Goal: Task Accomplishment & Management: Manage account settings

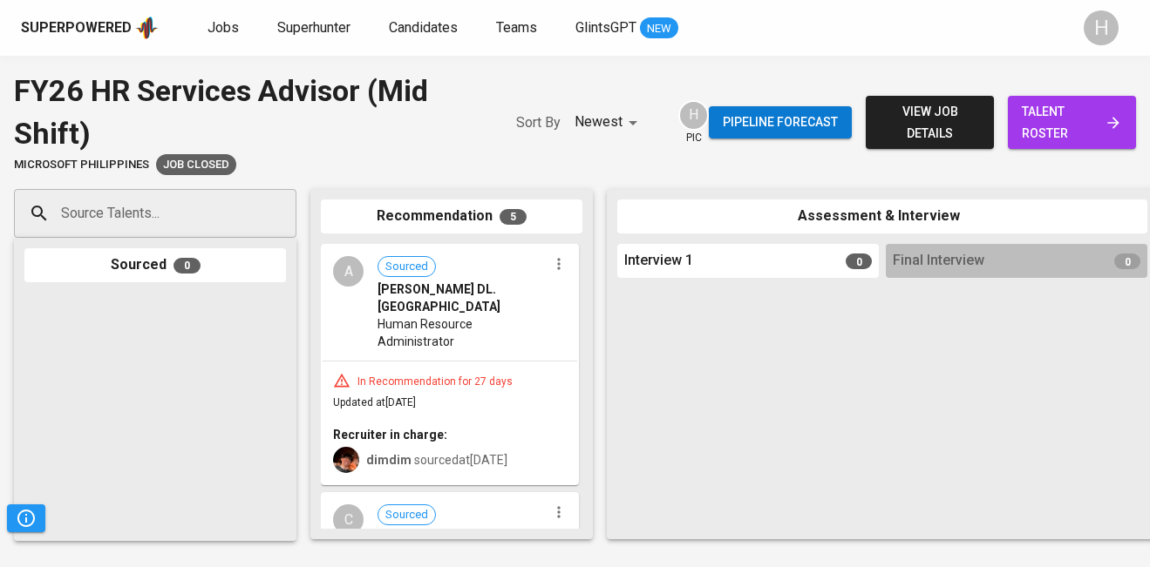
scroll to position [22, 0]
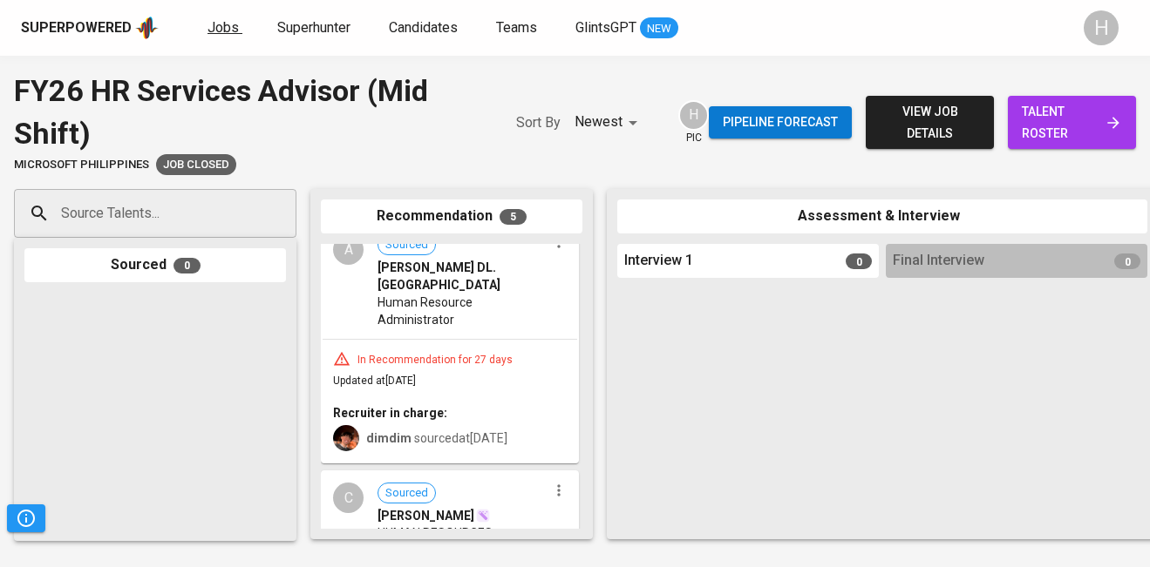
click at [225, 31] on span "Jobs" at bounding box center [222, 27] width 31 height 17
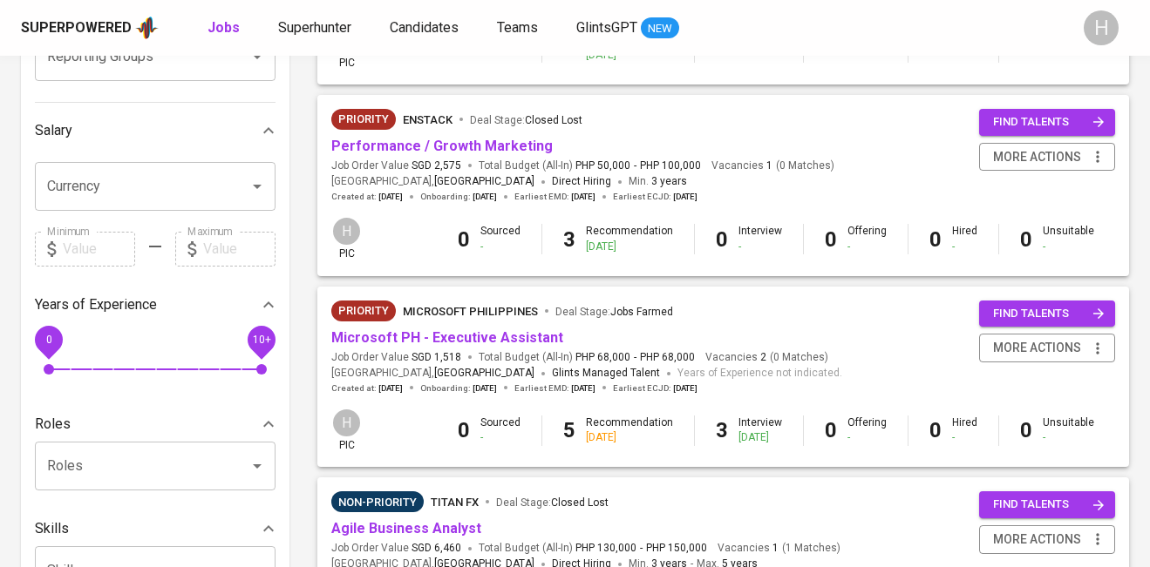
scroll to position [356, 0]
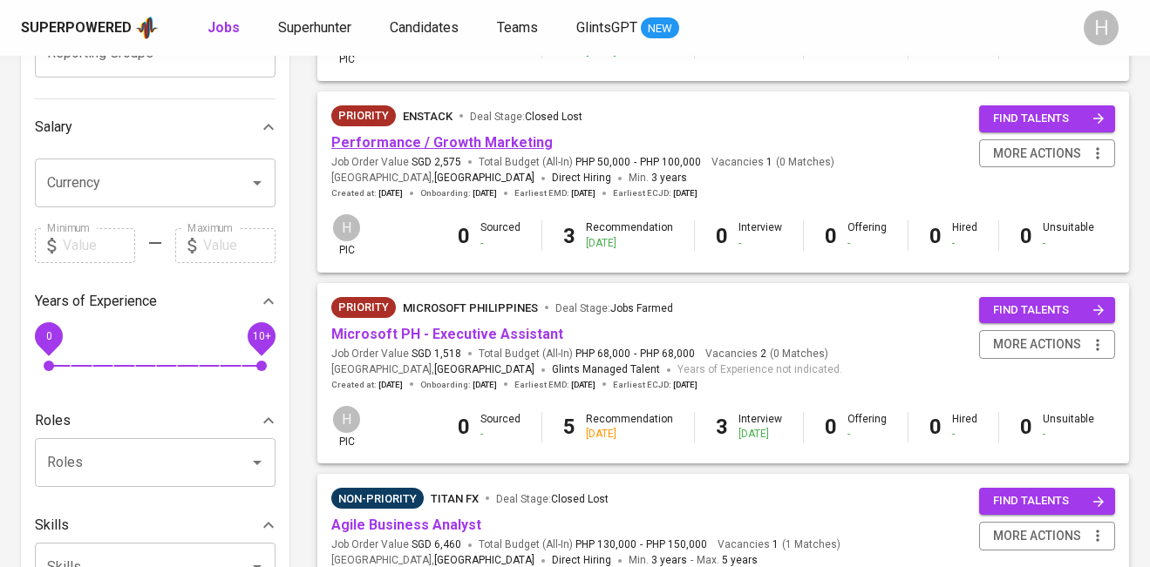
click at [465, 140] on link "Performance / Growth Marketing" at bounding box center [441, 142] width 221 height 17
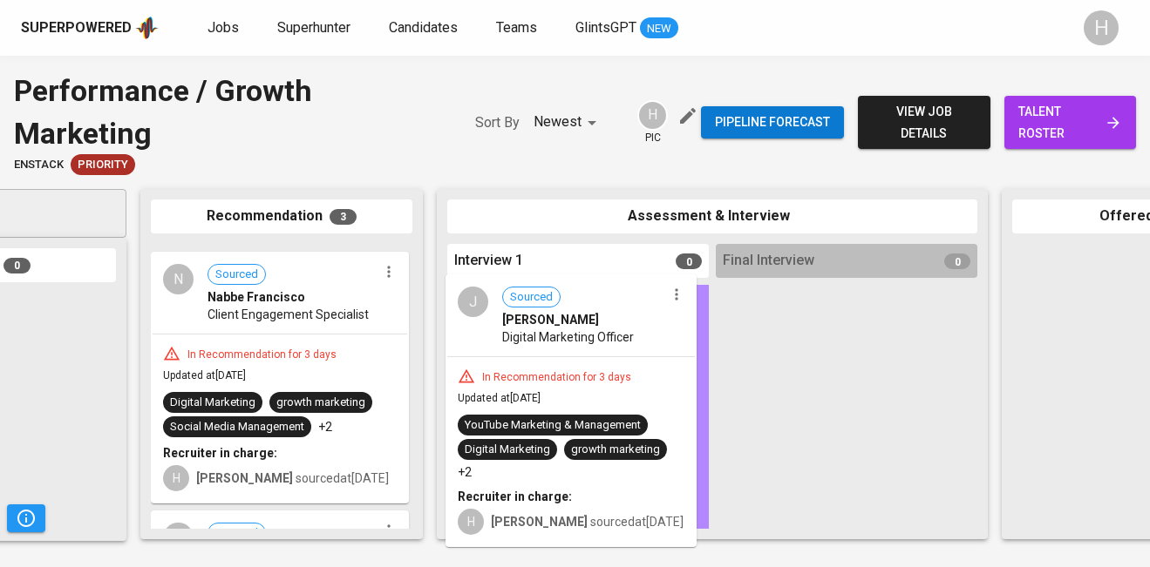
drag, startPoint x: 278, startPoint y: 314, endPoint x: 580, endPoint y: 344, distance: 303.1
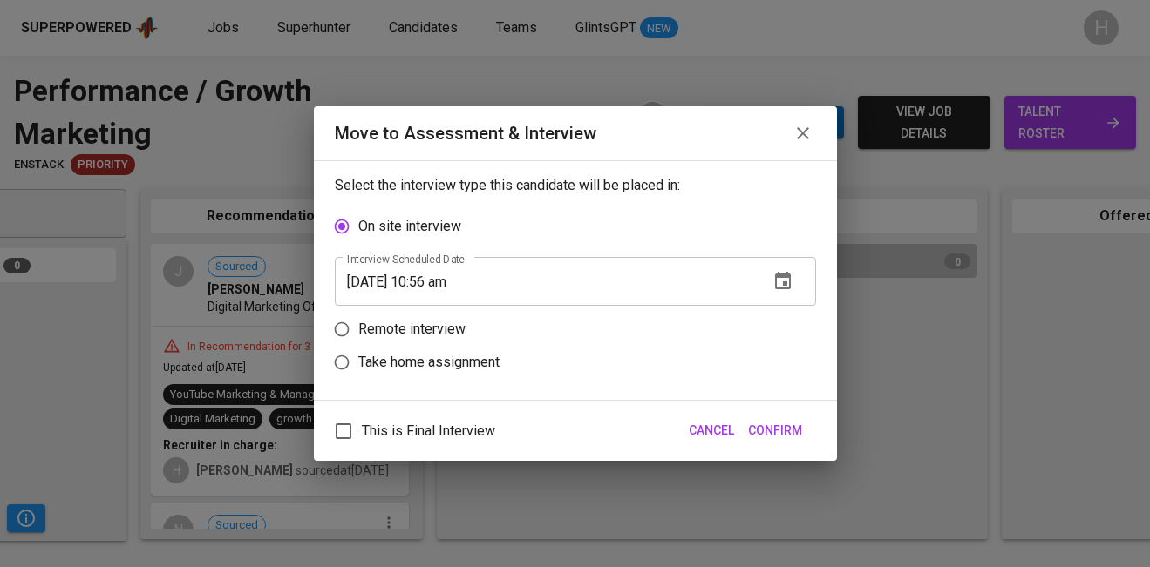
click at [406, 331] on p "Remote interview" at bounding box center [411, 329] width 107 height 21
click at [358, 331] on input "Remote interview" at bounding box center [341, 329] width 33 height 33
radio input "true"
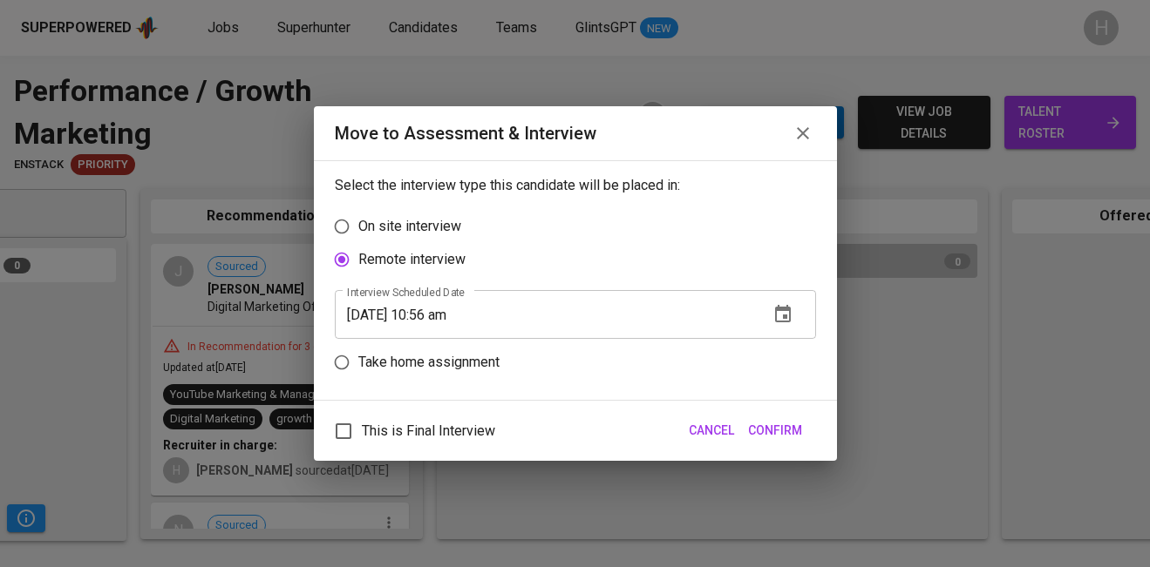
click at [438, 312] on input "[DATE] 10:56 am" at bounding box center [545, 314] width 420 height 49
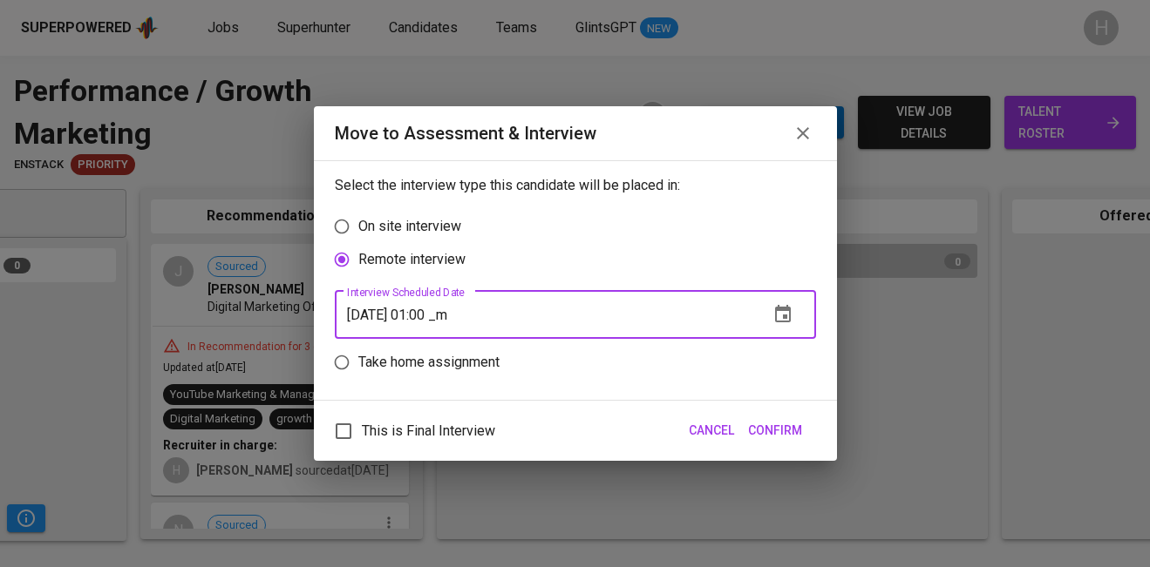
type input "[DATE] 01:00 pm"
click at [786, 432] on span "Confirm" at bounding box center [775, 431] width 54 height 22
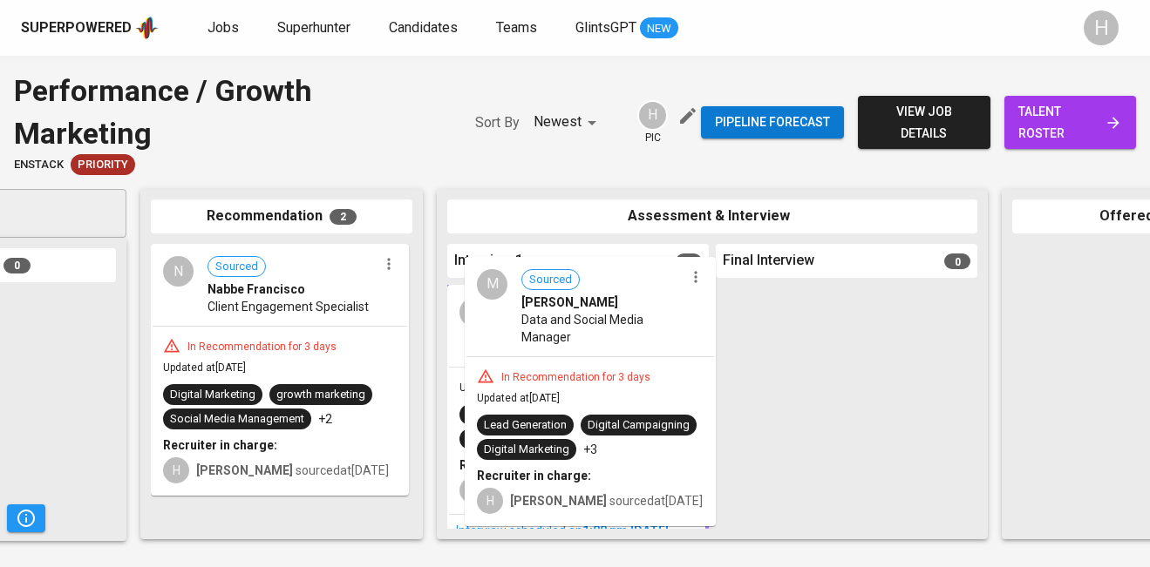
drag, startPoint x: 244, startPoint y: 341, endPoint x: 563, endPoint y: 337, distance: 319.0
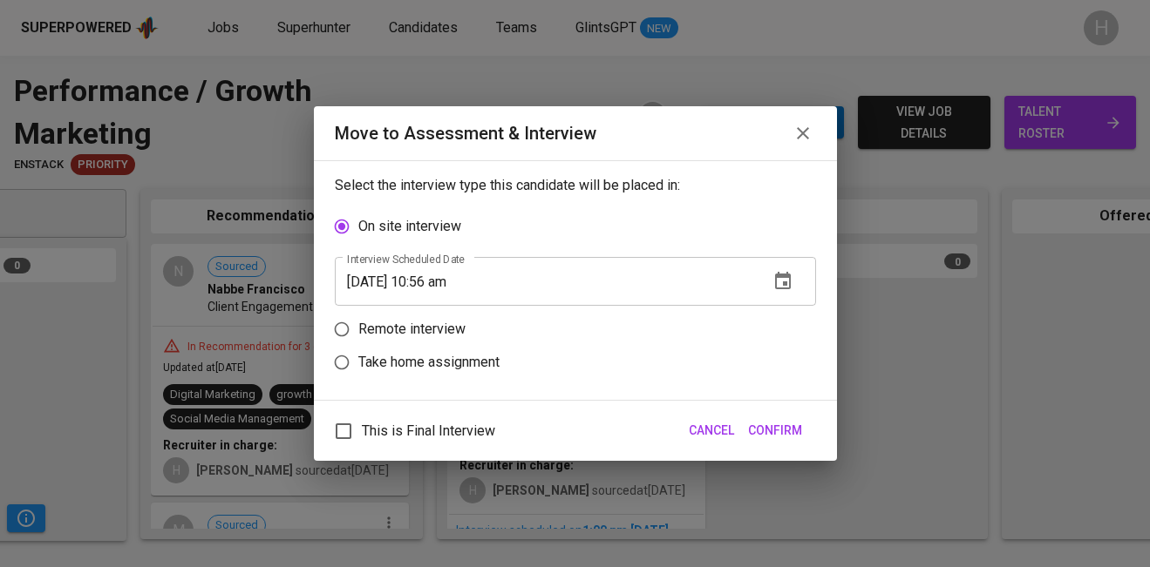
click at [438, 331] on p "Remote interview" at bounding box center [411, 329] width 107 height 21
click at [358, 331] on input "Remote interview" at bounding box center [341, 329] width 33 height 33
radio input "true"
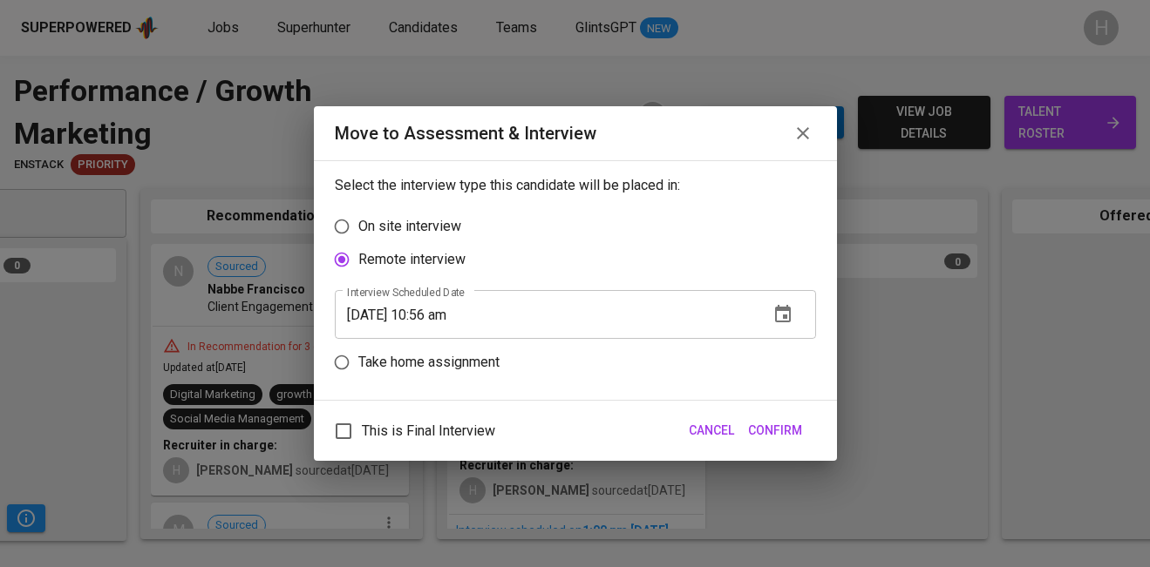
click at [438, 316] on input "[DATE] 10:56 am" at bounding box center [545, 314] width 420 height 49
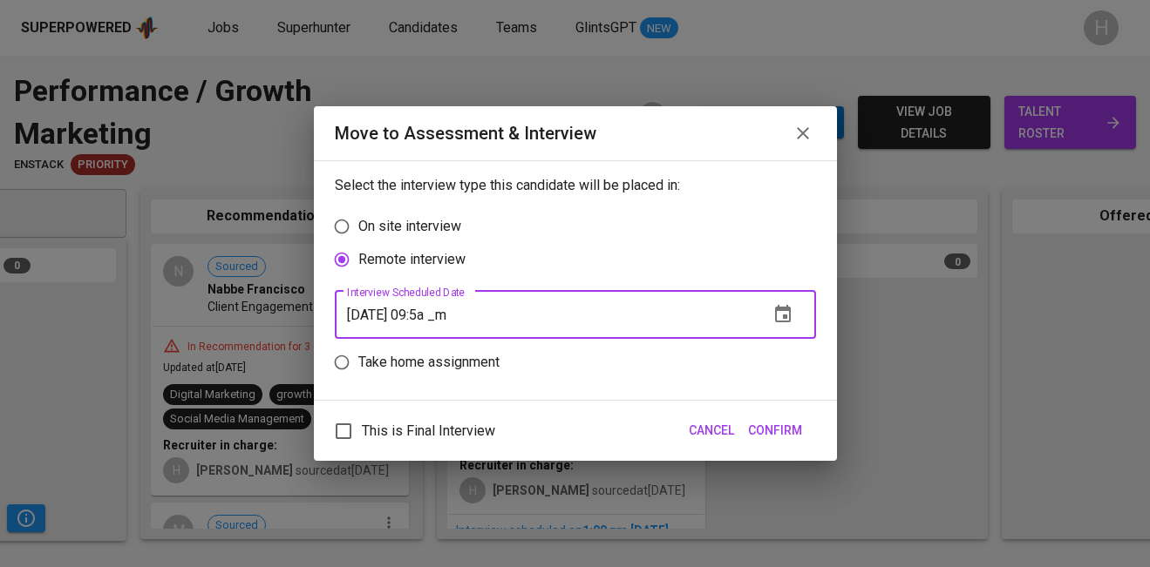
type input "[DATE] 09:57 am"
click at [780, 424] on span "Confirm" at bounding box center [775, 431] width 54 height 22
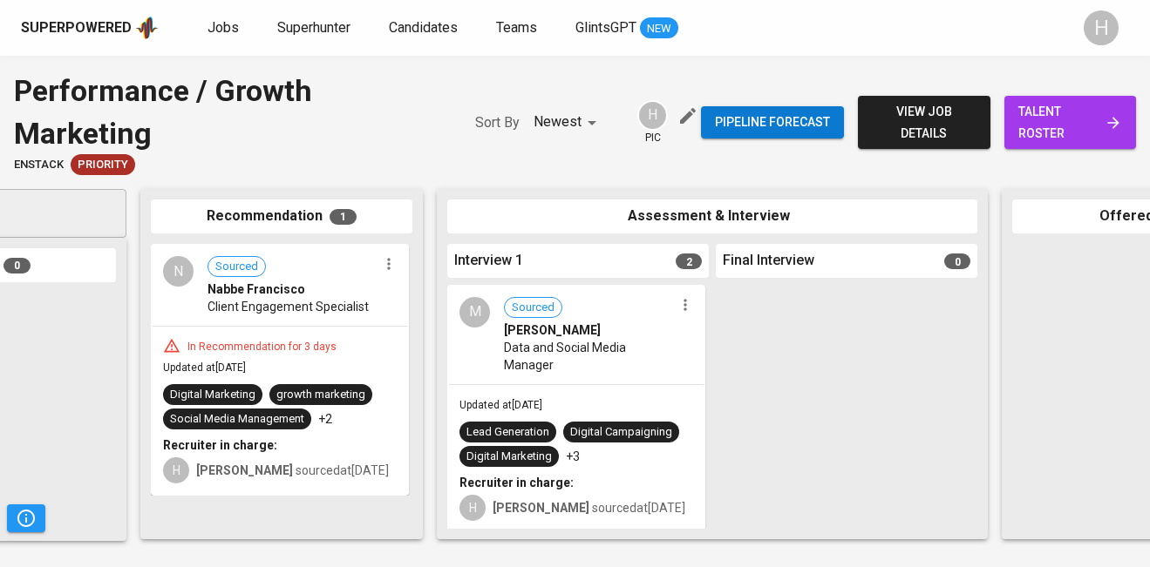
click at [391, 261] on icon "button" at bounding box center [388, 263] width 17 height 17
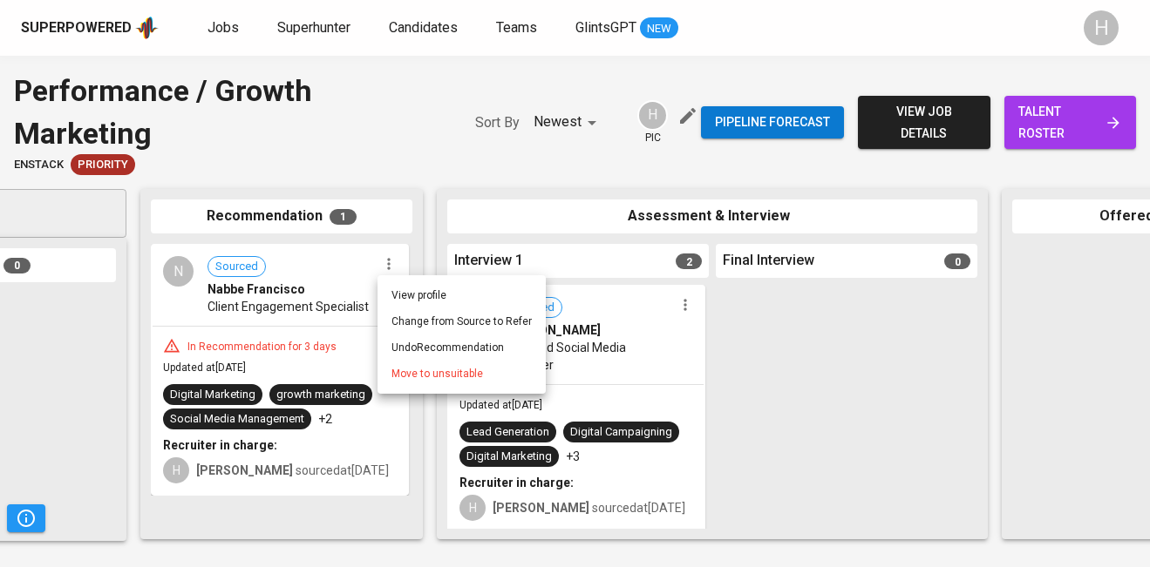
click at [428, 378] on span "Move to unsuitable" at bounding box center [437, 374] width 92 height 16
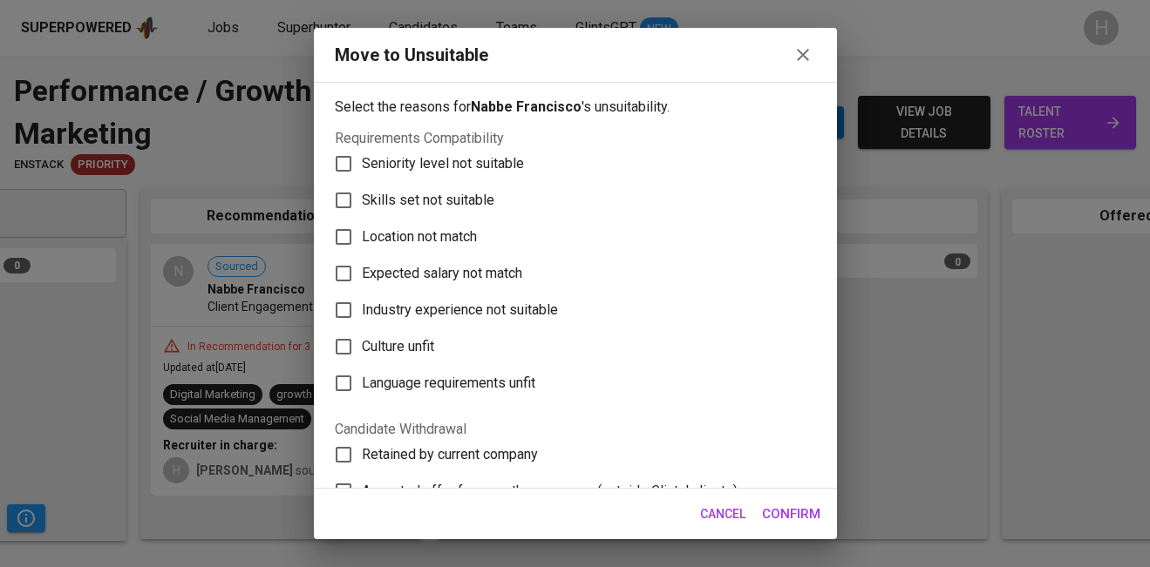
click at [447, 190] on span "Skills set not suitable" at bounding box center [428, 200] width 132 height 21
click at [362, 190] on input "Skills set not suitable" at bounding box center [343, 200] width 37 height 37
checkbox input "true"
click at [803, 499] on button "Confirm" at bounding box center [791, 514] width 78 height 37
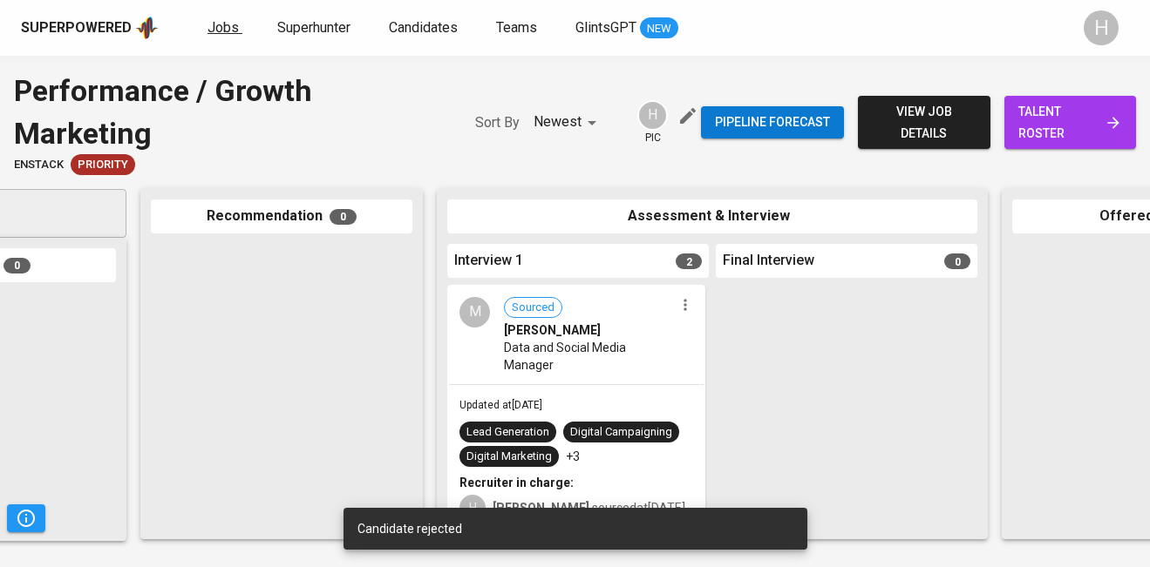
click at [207, 28] on span "Jobs" at bounding box center [222, 27] width 31 height 17
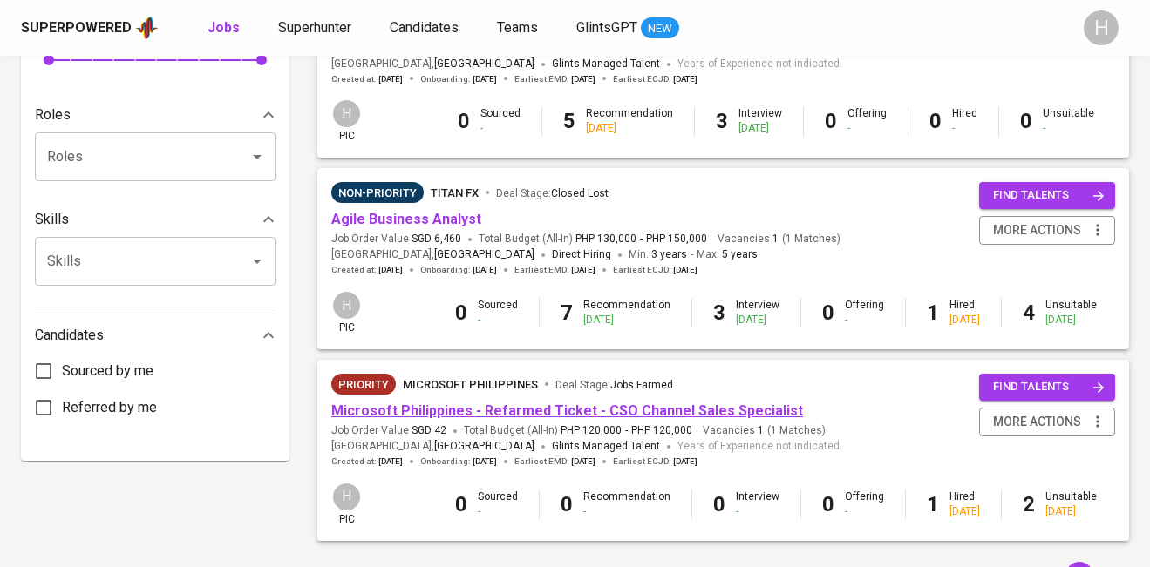
scroll to position [663, 0]
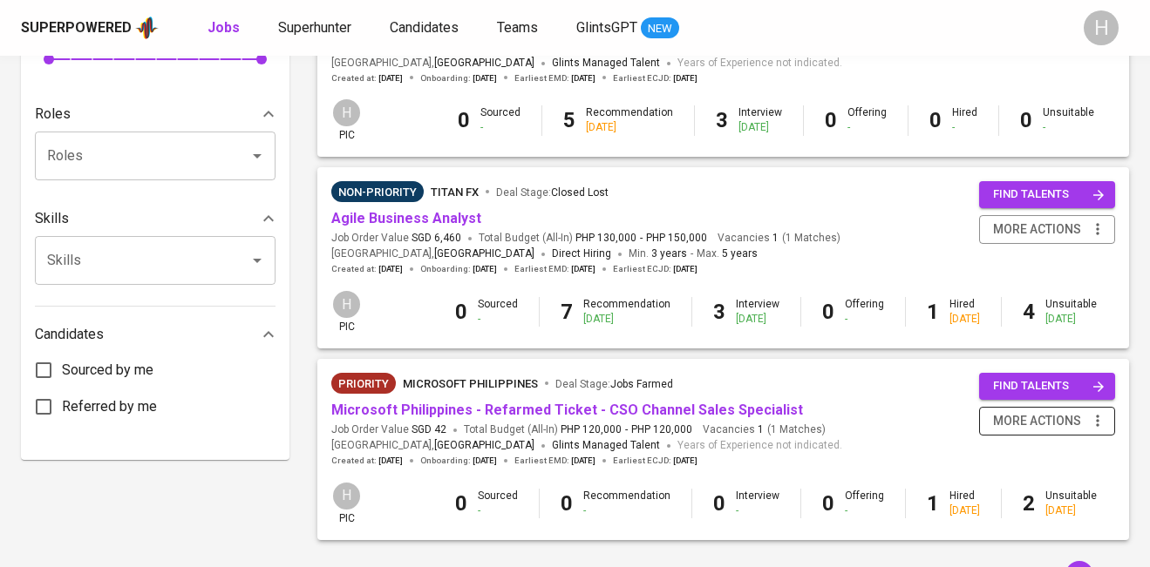
click at [1098, 422] on icon "button" at bounding box center [1097, 420] width 17 height 17
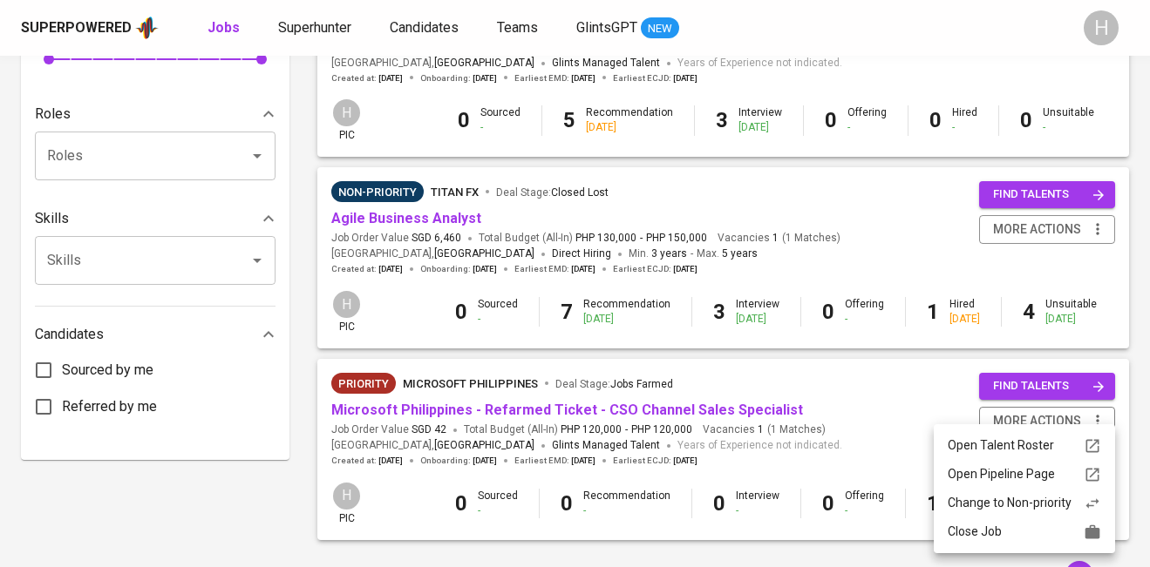
click at [1011, 530] on div "Close Job" at bounding box center [1023, 532] width 153 height 18
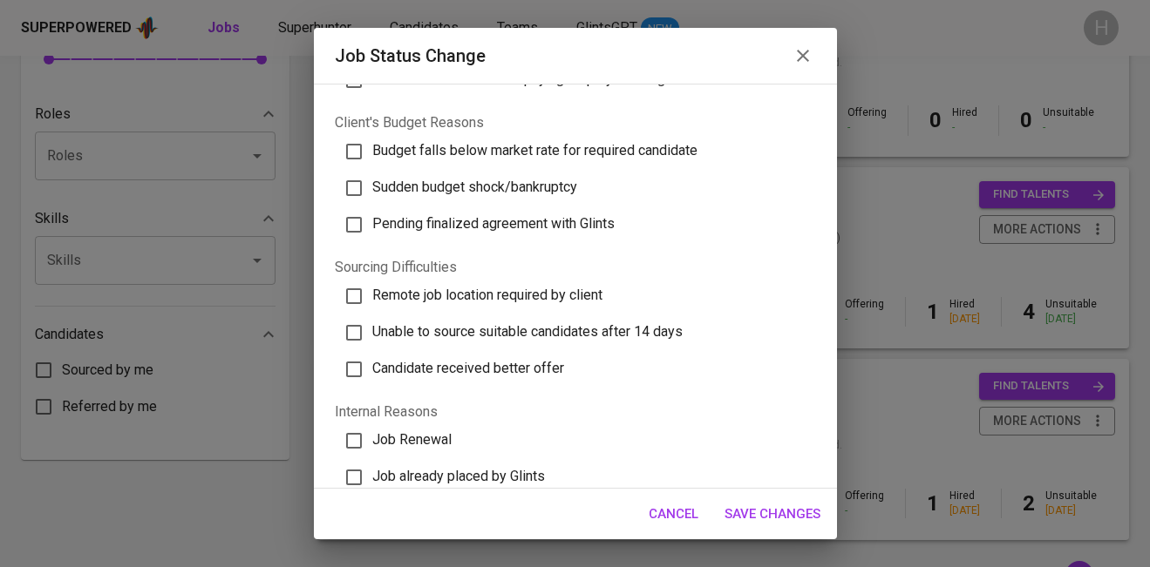
scroll to position [588, 0]
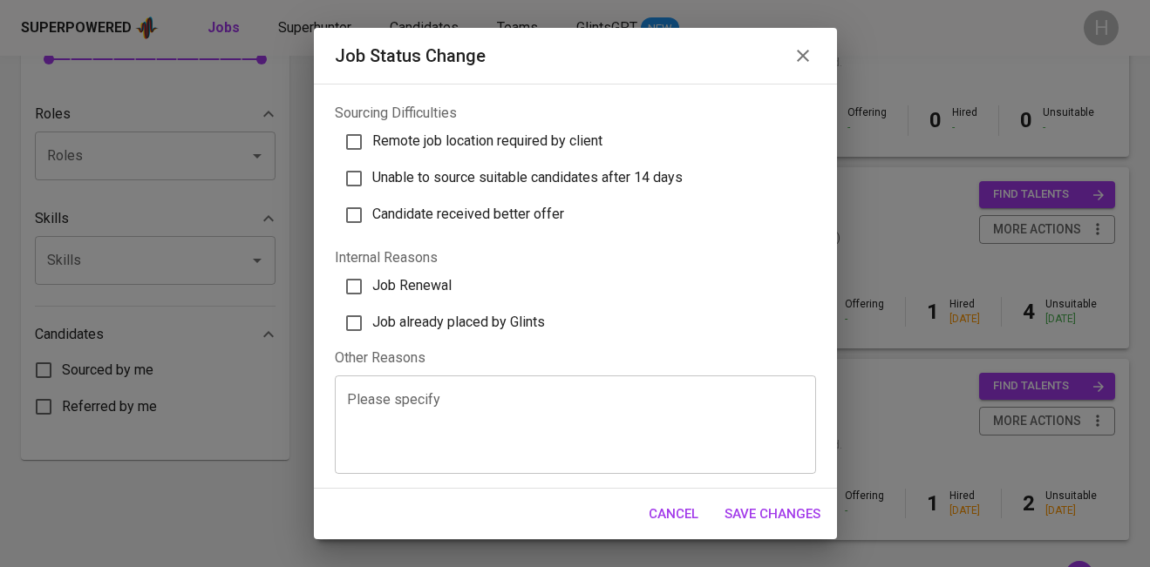
click at [428, 324] on span "Job already placed by Glints" at bounding box center [458, 322] width 173 height 17
click at [372, 324] on input "Job already placed by Glints" at bounding box center [354, 323] width 37 height 37
checkbox input "true"
click at [781, 516] on span "Save Changes" at bounding box center [772, 514] width 96 height 23
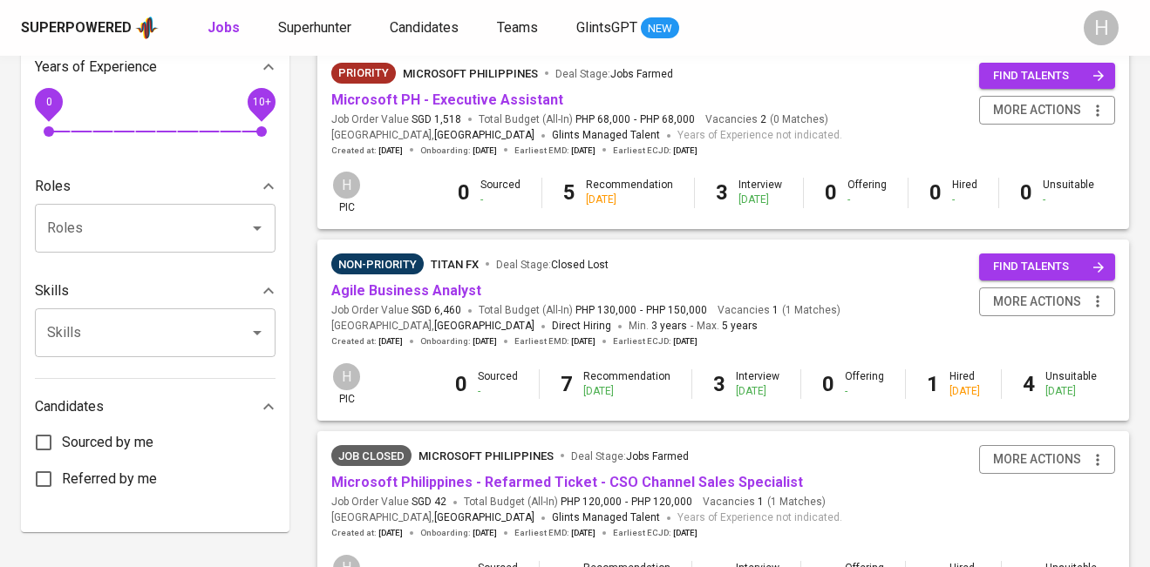
scroll to position [580, 0]
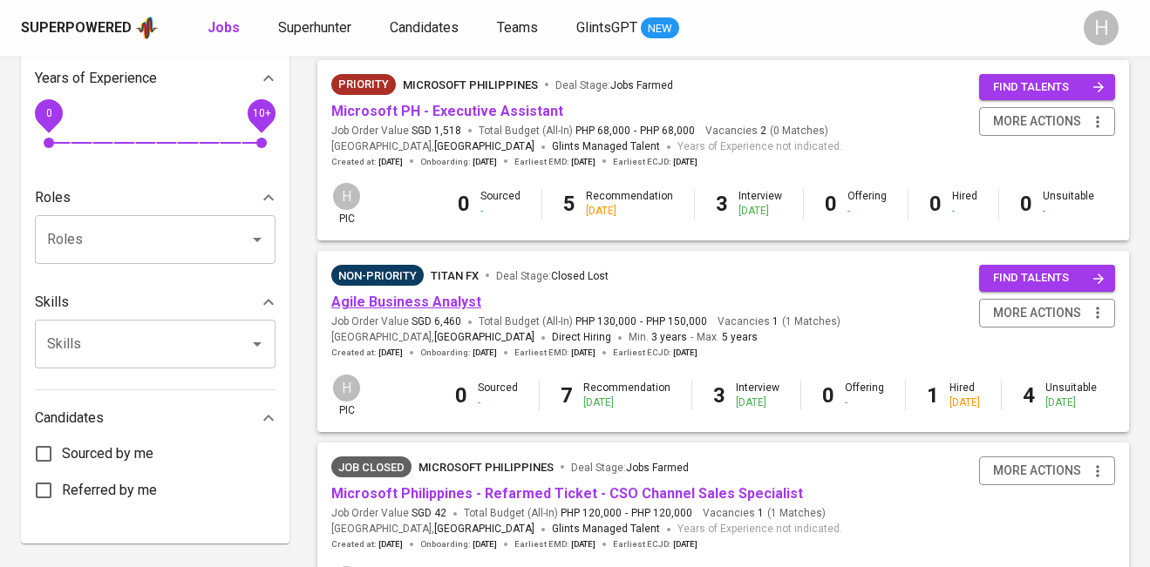
click at [387, 306] on link "Agile Business Analyst" at bounding box center [406, 302] width 150 height 17
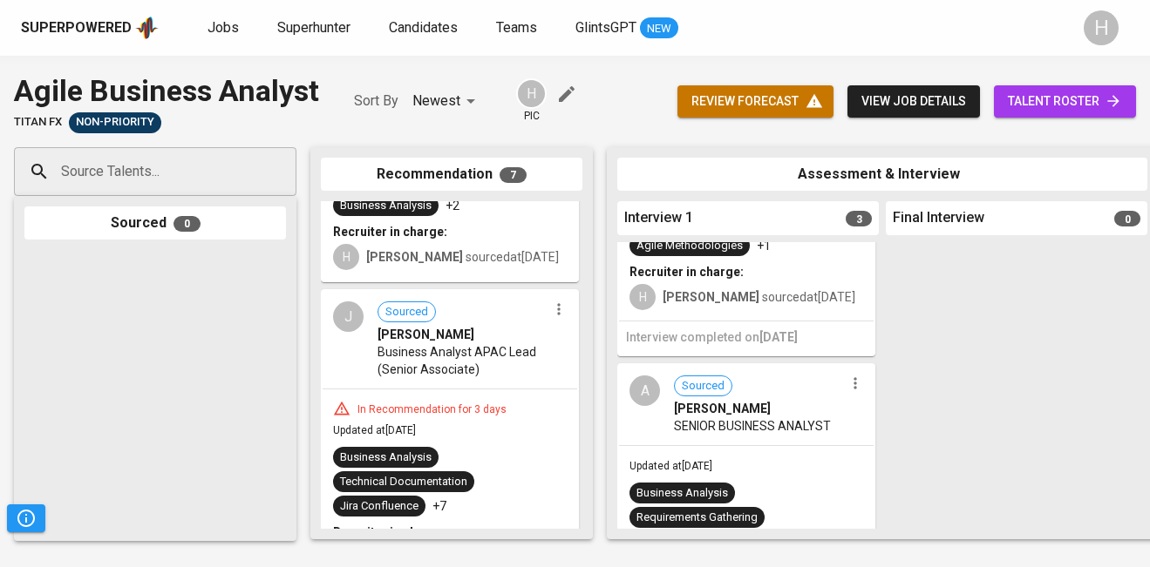
scroll to position [225, 0]
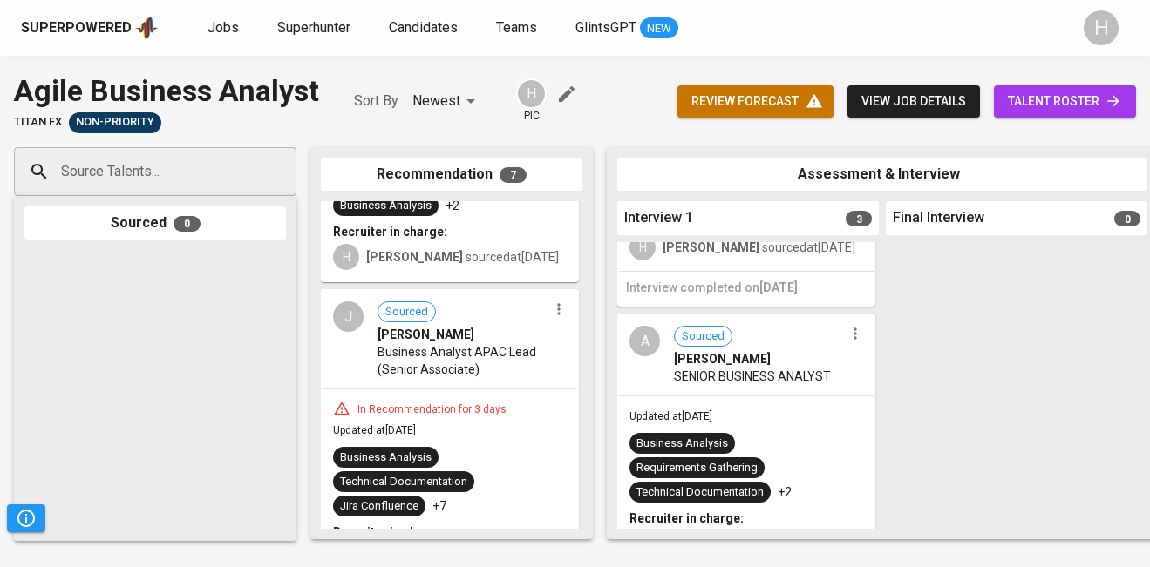
click at [846, 331] on icon "button" at bounding box center [854, 333] width 17 height 17
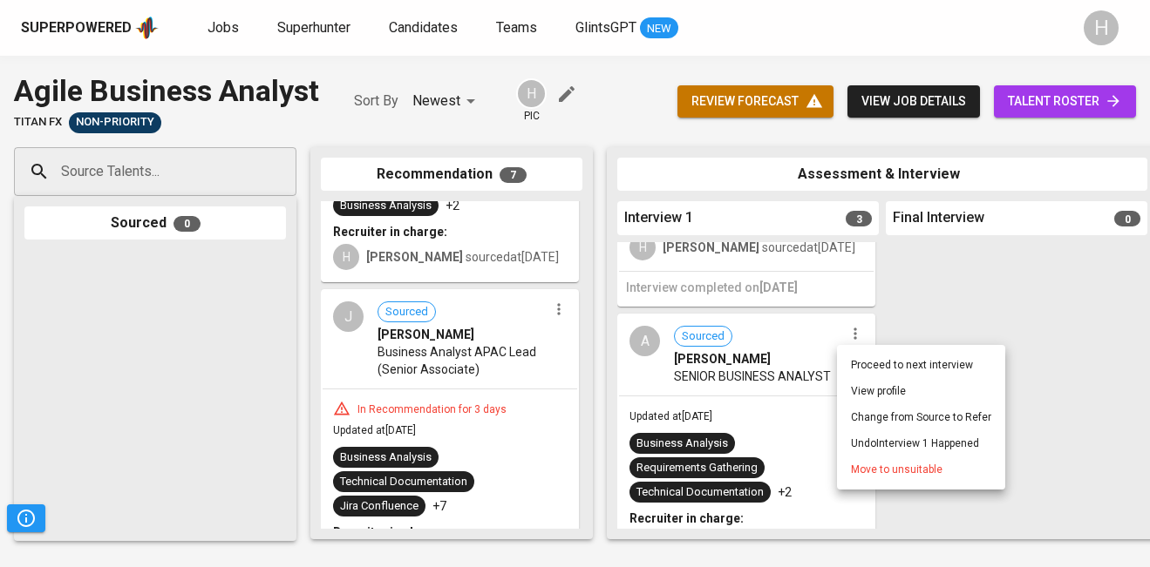
click at [715, 391] on div at bounding box center [575, 283] width 1150 height 567
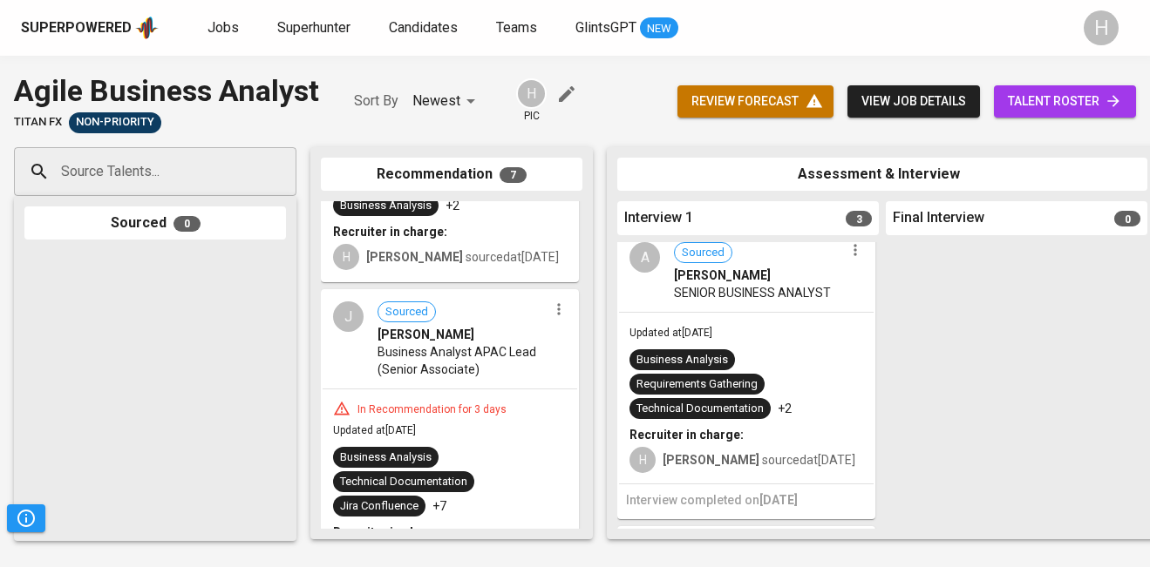
scroll to position [302, 0]
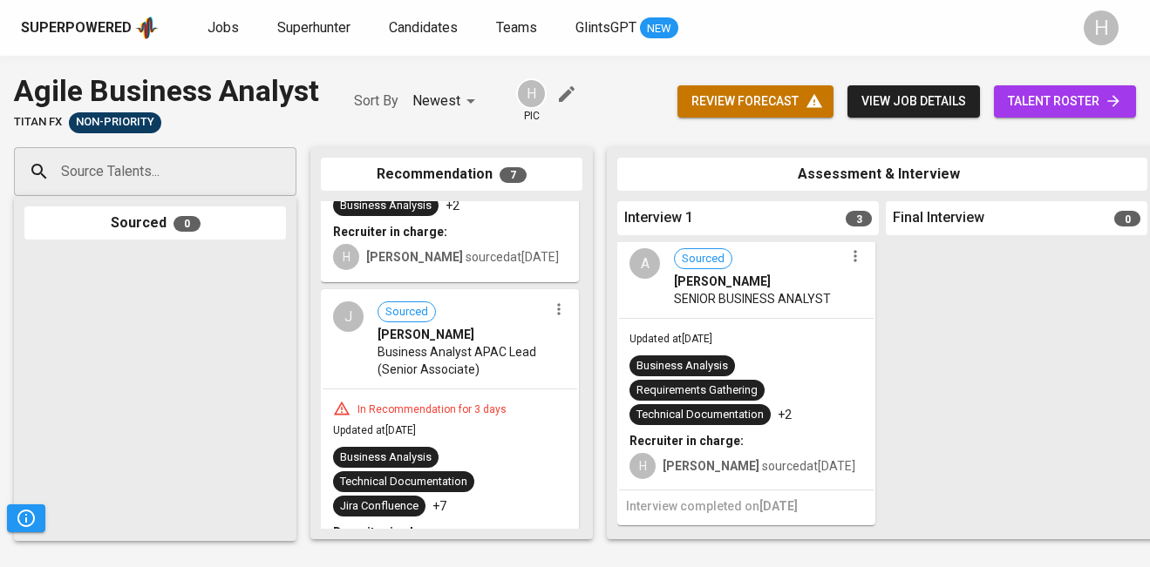
click at [847, 266] on button "button" at bounding box center [855, 256] width 23 height 23
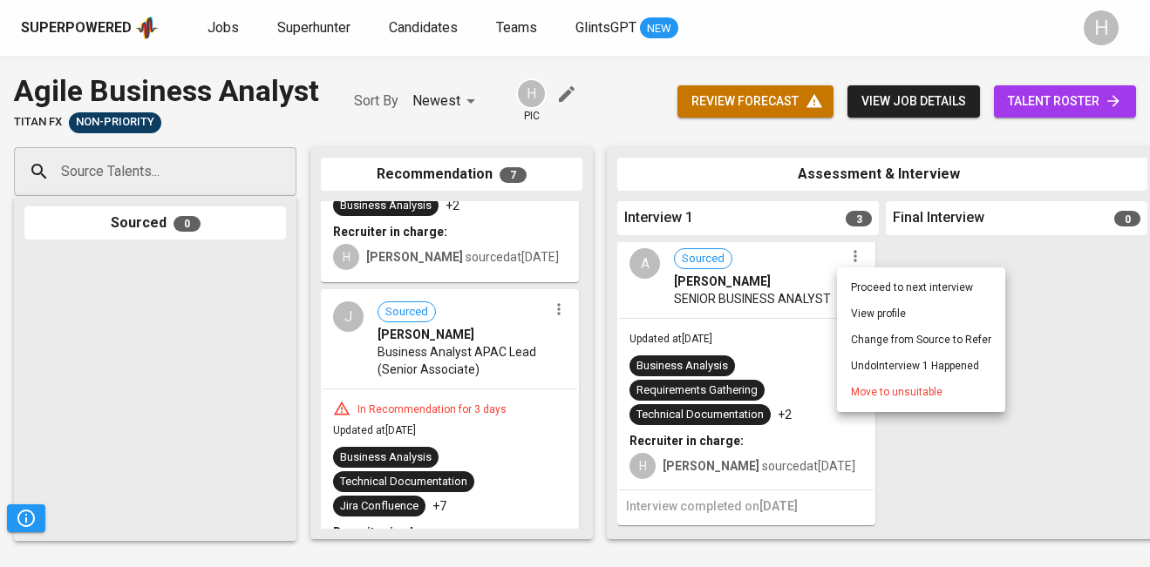
click at [879, 390] on span "Move to unsuitable" at bounding box center [897, 392] width 92 height 16
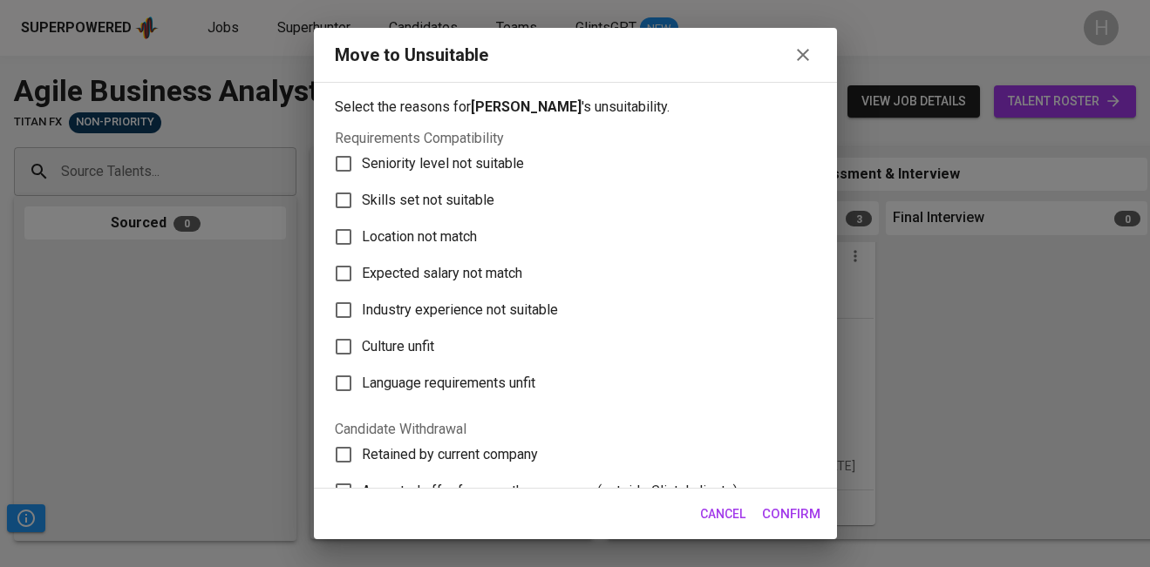
click at [472, 192] on span "Skills set not suitable" at bounding box center [428, 200] width 132 height 21
click at [362, 192] on input "Skills set not suitable" at bounding box center [343, 200] width 37 height 37
checkbox input "true"
click at [770, 511] on span "Confirm" at bounding box center [791, 514] width 58 height 23
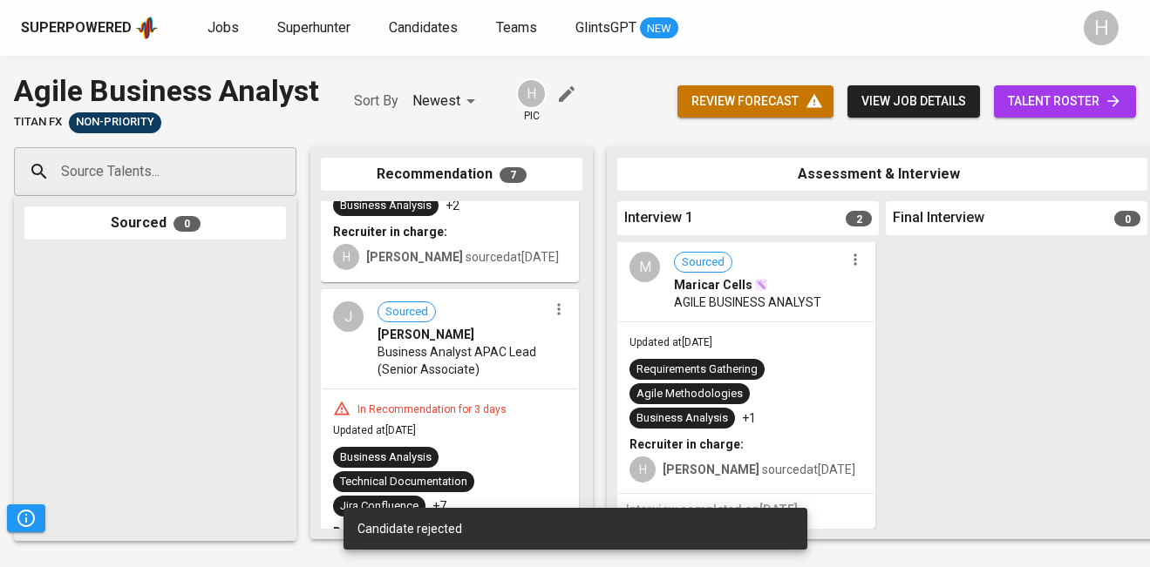
scroll to position [290, 0]
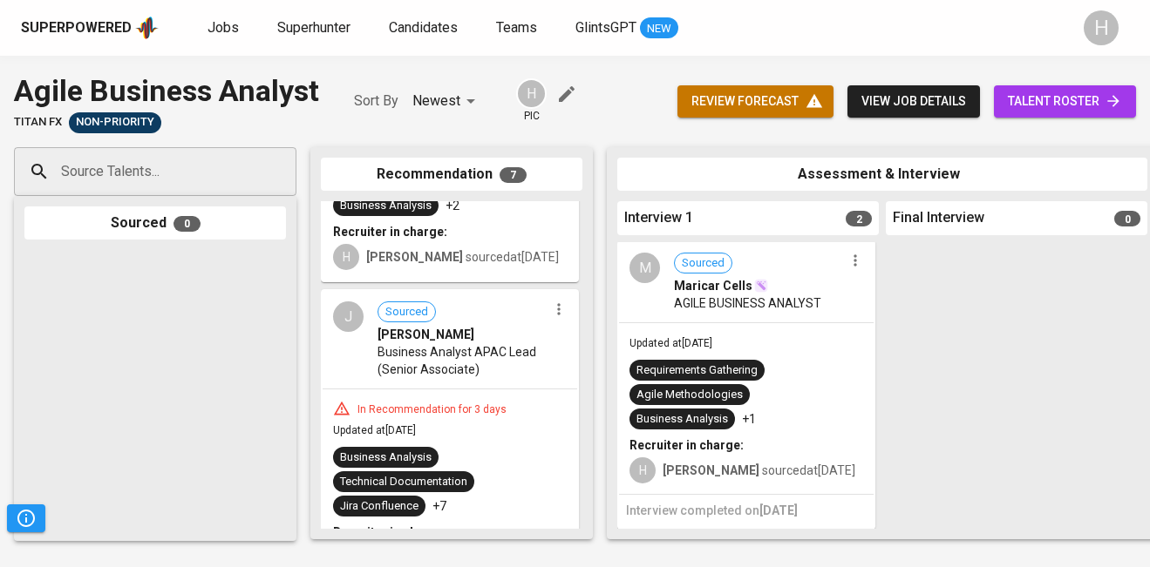
click at [846, 268] on icon "button" at bounding box center [854, 260] width 17 height 17
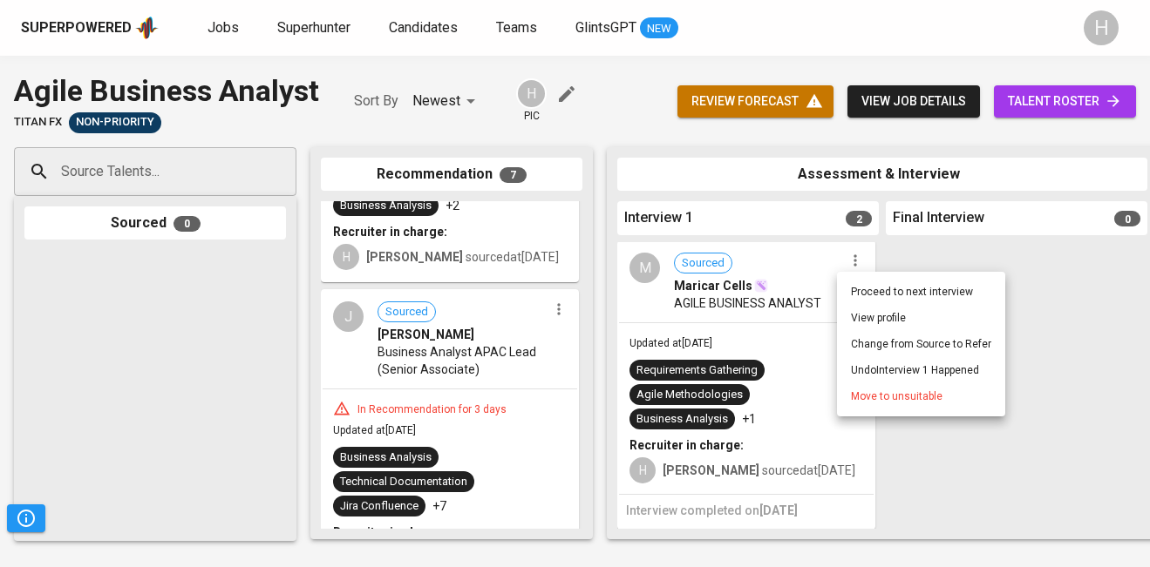
click at [852, 406] on li "Move to unsuitable" at bounding box center [921, 396] width 168 height 26
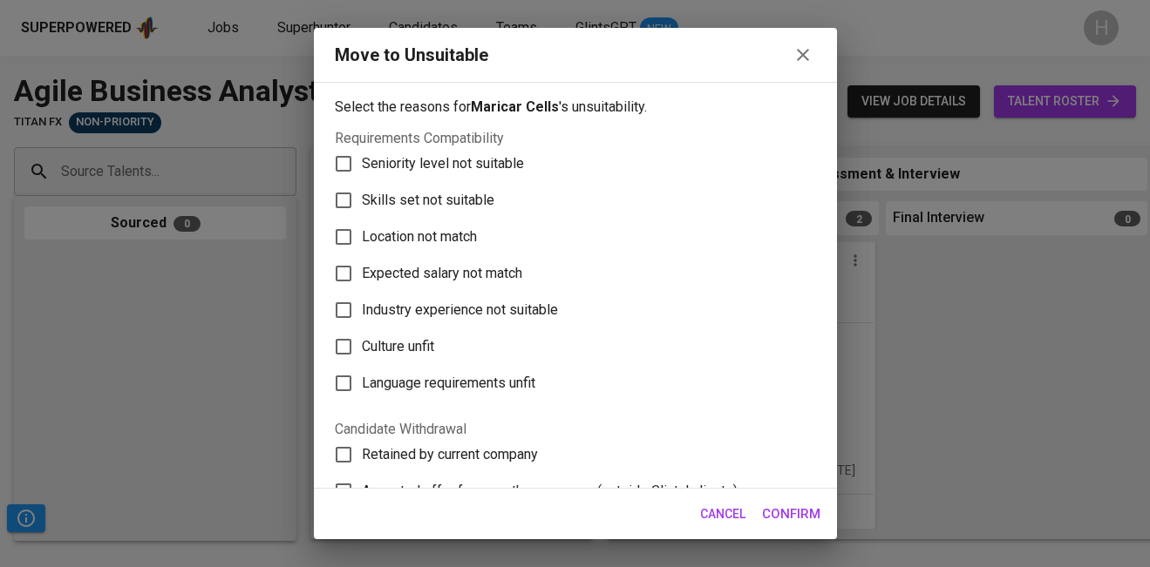
click at [448, 210] on span "Skills set not suitable" at bounding box center [428, 200] width 132 height 21
click at [362, 210] on input "Skills set not suitable" at bounding box center [343, 200] width 37 height 37
checkbox input "true"
click at [779, 519] on span "Confirm" at bounding box center [791, 514] width 58 height 23
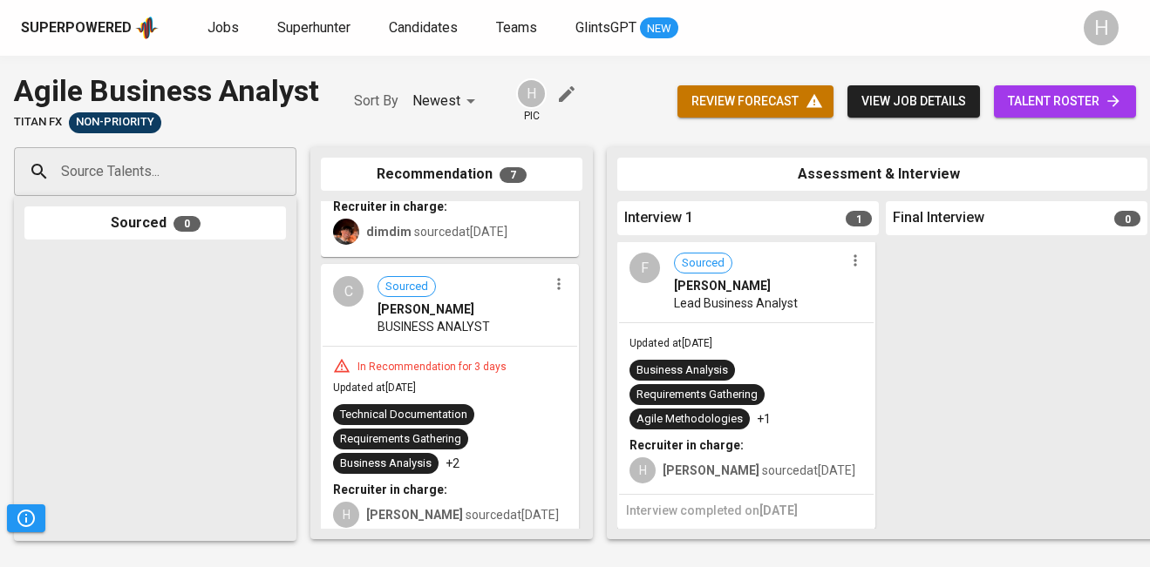
scroll to position [1005, 0]
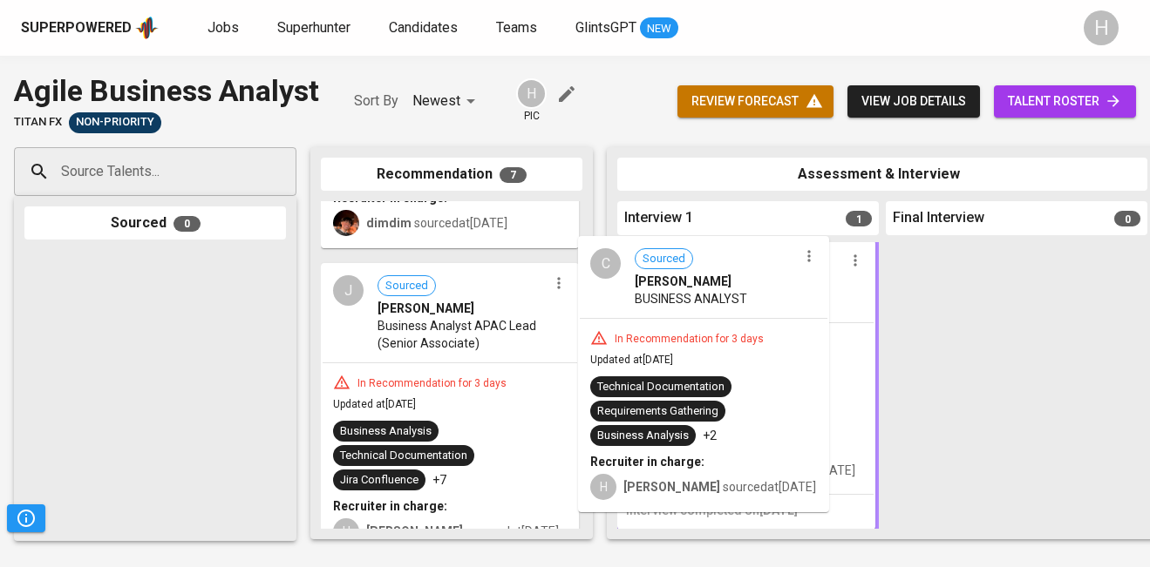
drag, startPoint x: 437, startPoint y: 319, endPoint x: 700, endPoint y: 320, distance: 263.2
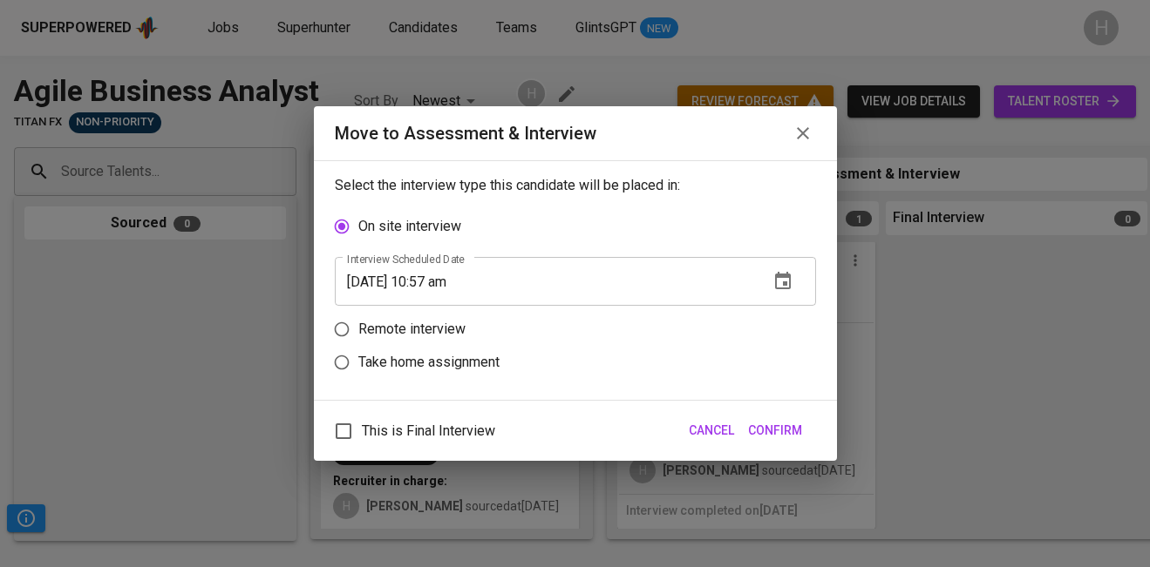
click at [395, 324] on p "Remote interview" at bounding box center [411, 329] width 107 height 21
click at [358, 324] on input "Remote interview" at bounding box center [341, 329] width 33 height 33
radio input "true"
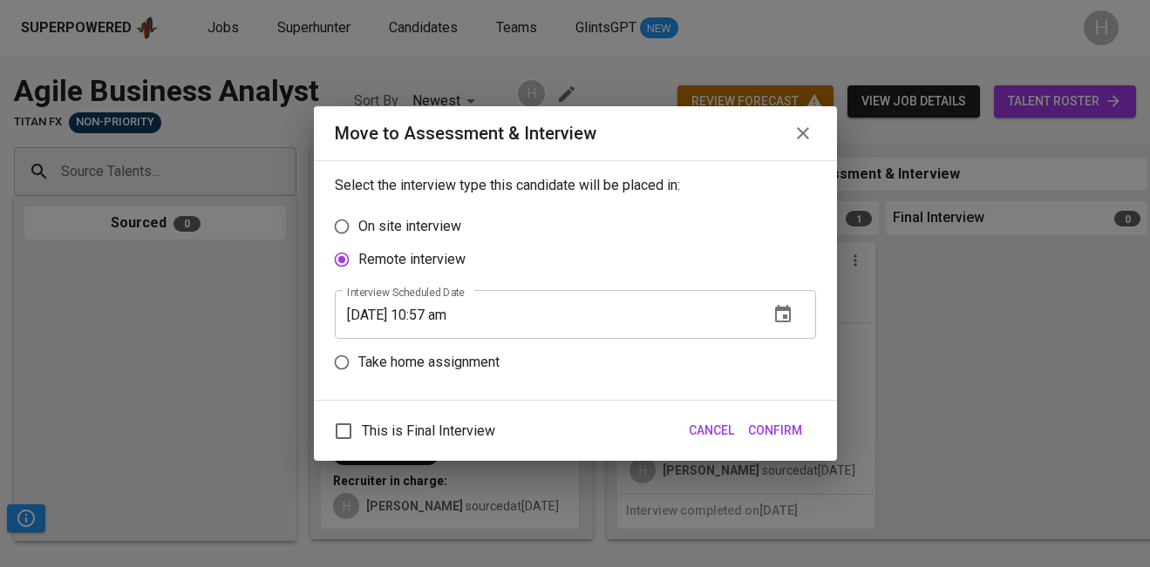
click at [435, 309] on input "[DATE] 10:57 am" at bounding box center [545, 314] width 420 height 49
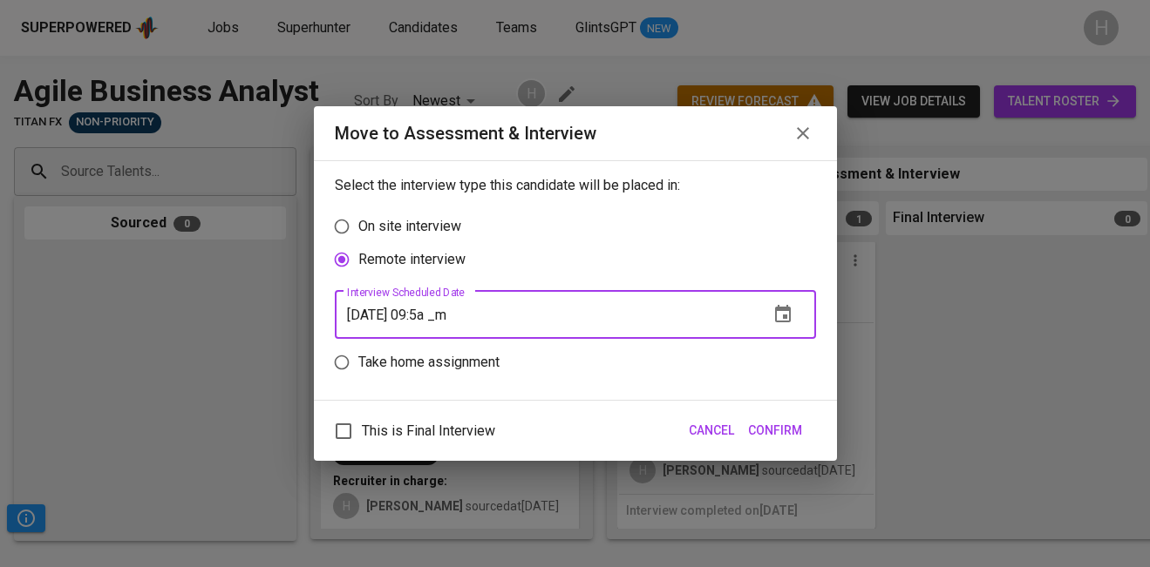
type input "[DATE] 09:58 am"
click at [785, 424] on span "Confirm" at bounding box center [775, 431] width 54 height 22
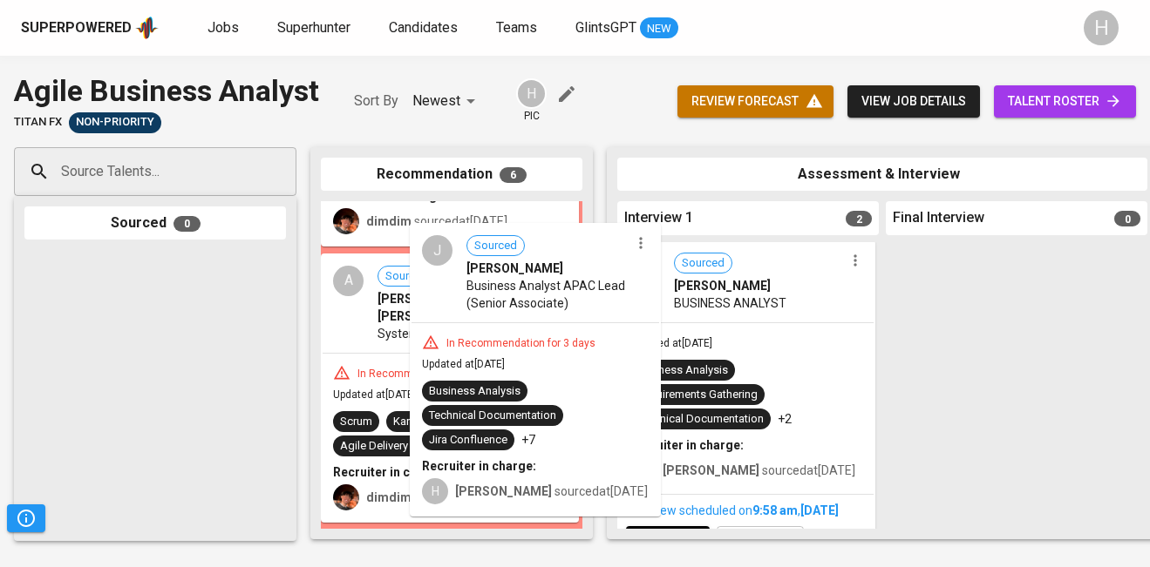
scroll to position [713, 0]
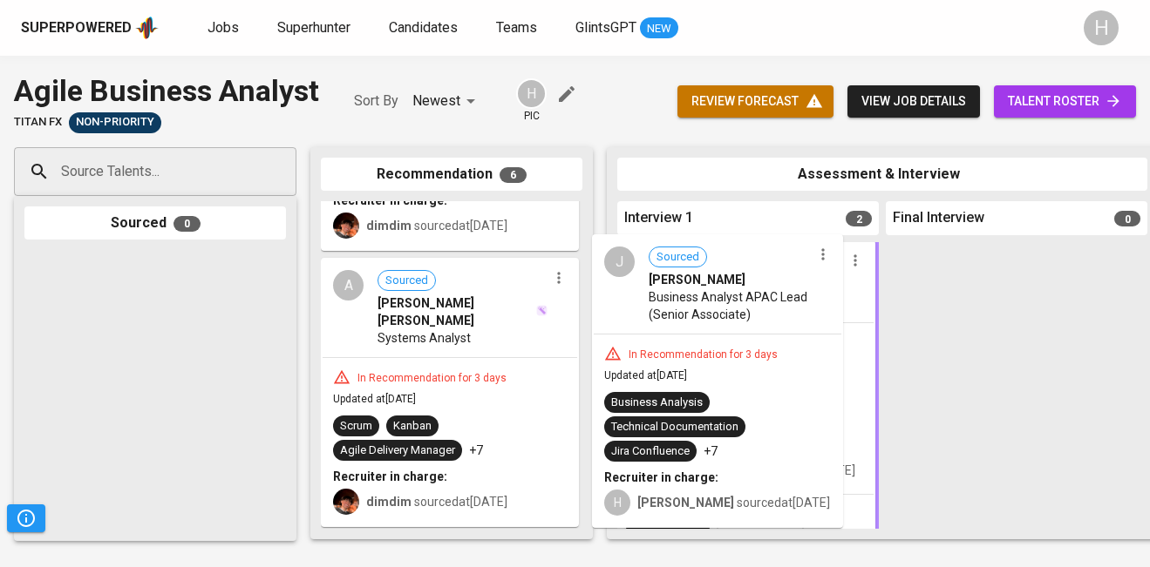
drag, startPoint x: 415, startPoint y: 328, endPoint x: 723, endPoint y: 331, distance: 307.7
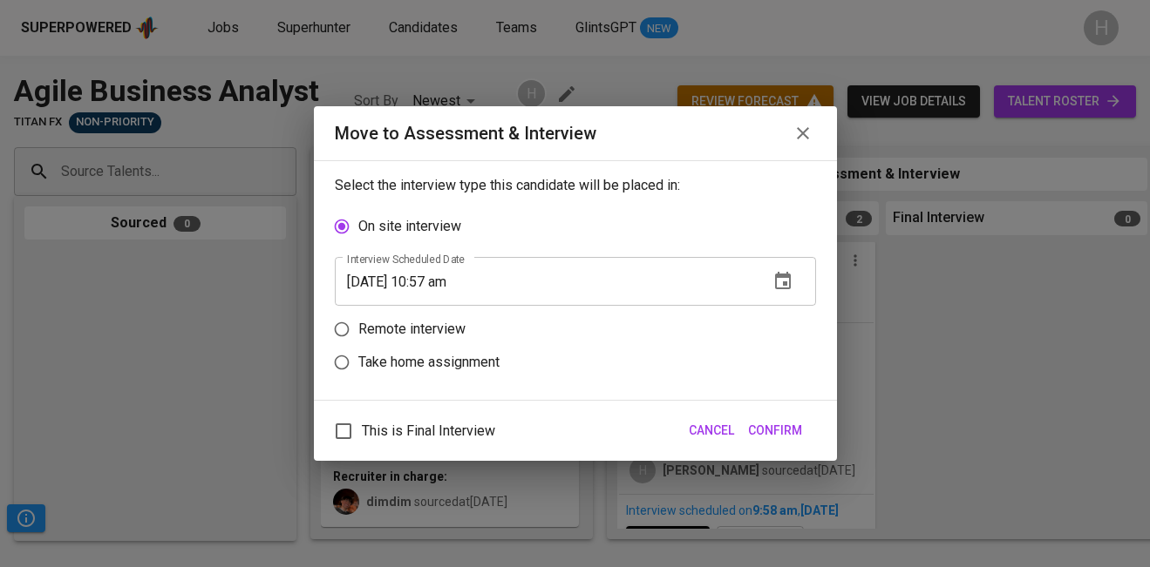
scroll to position [0, 1]
click at [431, 341] on label "Remote interview" at bounding box center [563, 329] width 477 height 33
click at [358, 341] on input "Remote interview" at bounding box center [341, 329] width 33 height 33
radio input "true"
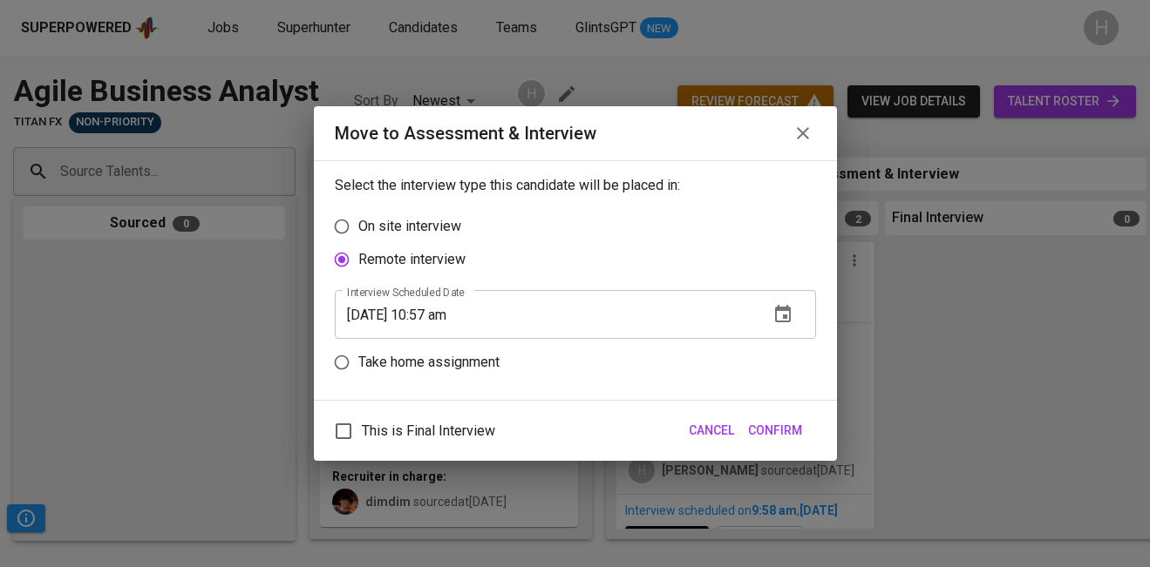
click at [456, 316] on input "[DATE] 10:57 am" at bounding box center [545, 314] width 420 height 49
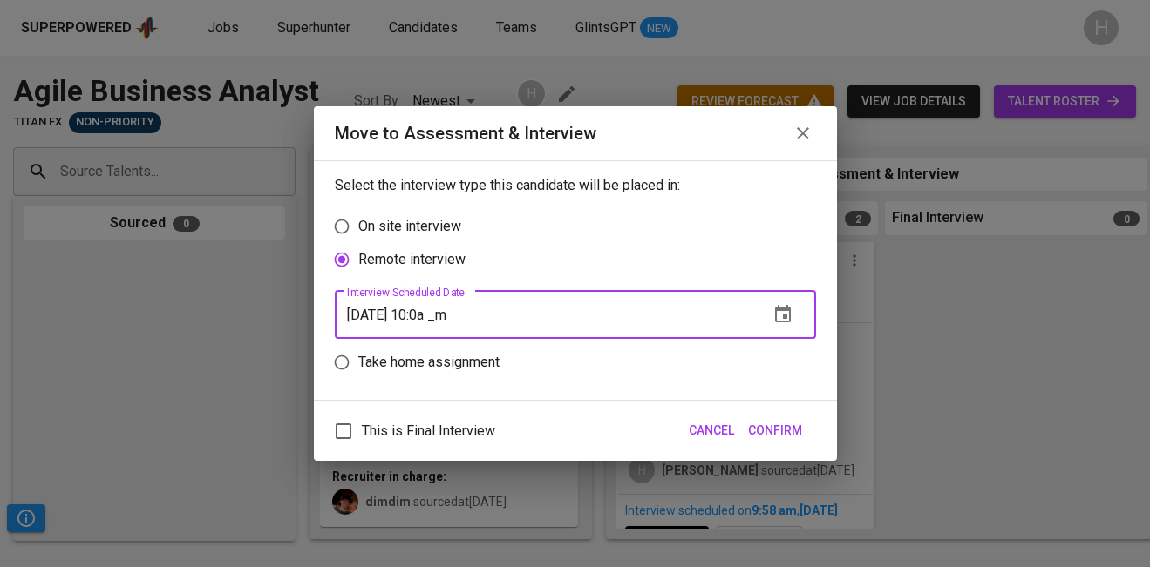
type input "[DATE] 10:00 am"
click at [772, 433] on span "Confirm" at bounding box center [775, 431] width 54 height 22
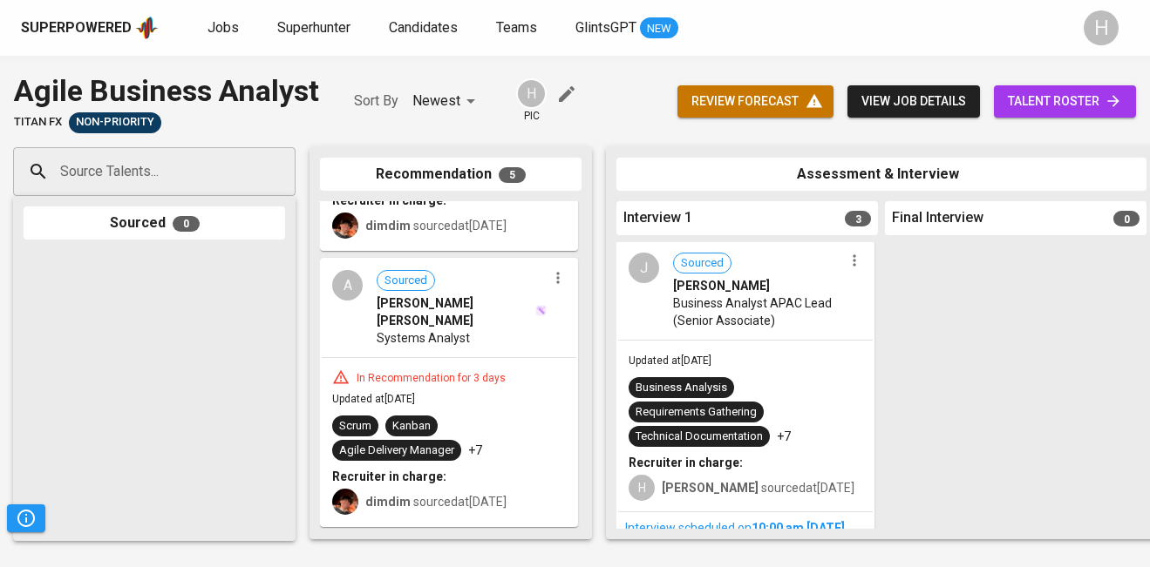
scroll to position [0, 0]
click at [229, 24] on span "Jobs" at bounding box center [222, 27] width 31 height 17
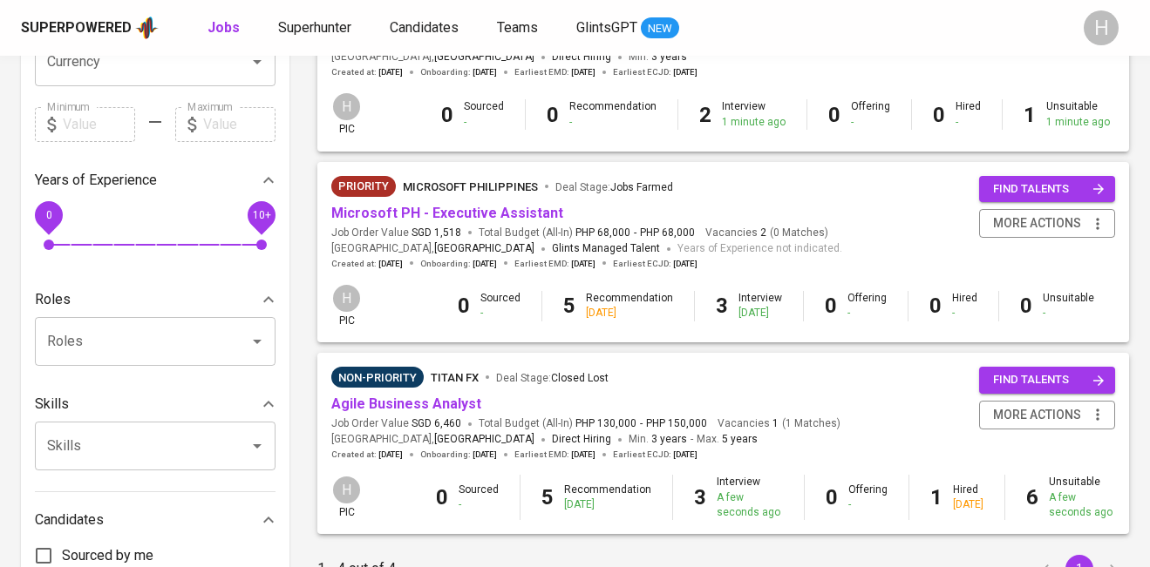
scroll to position [491, 0]
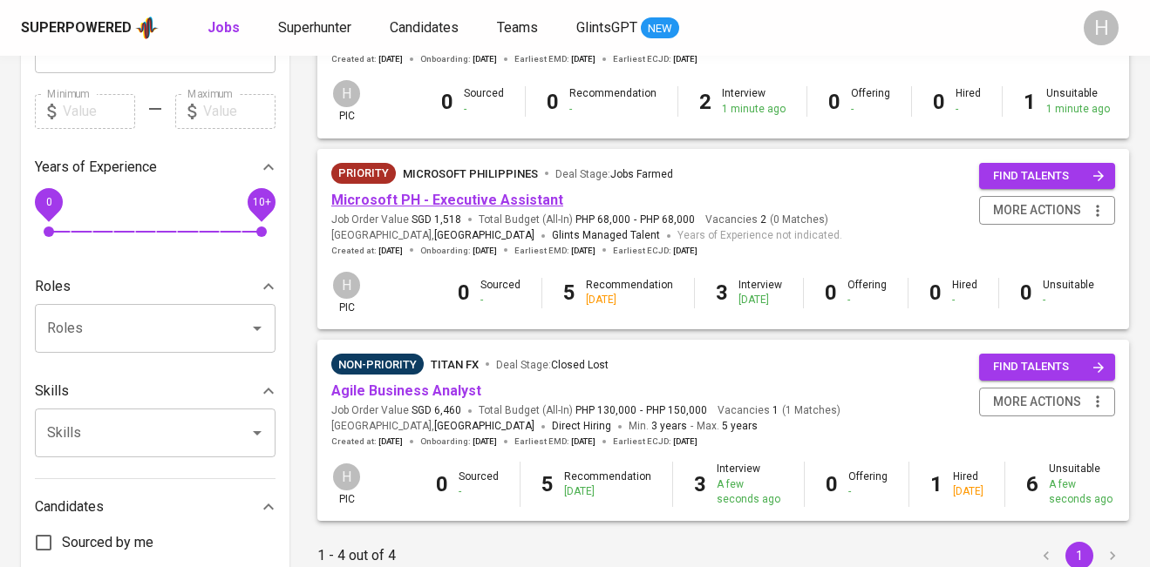
click at [507, 200] on link "Microsoft PH - Executive Assistant" at bounding box center [447, 200] width 232 height 17
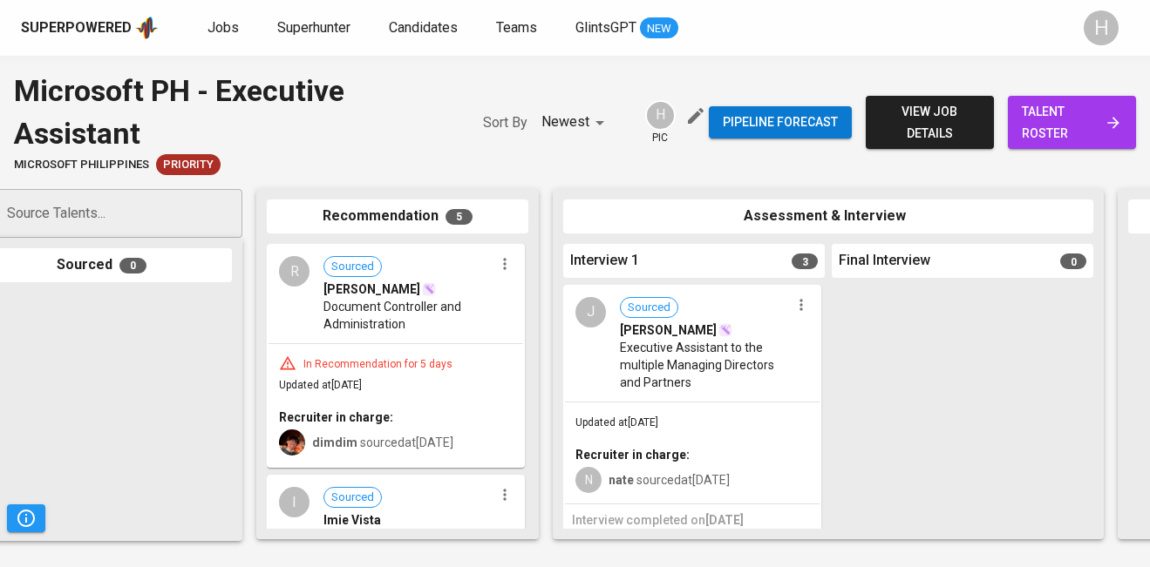
scroll to position [0, 75]
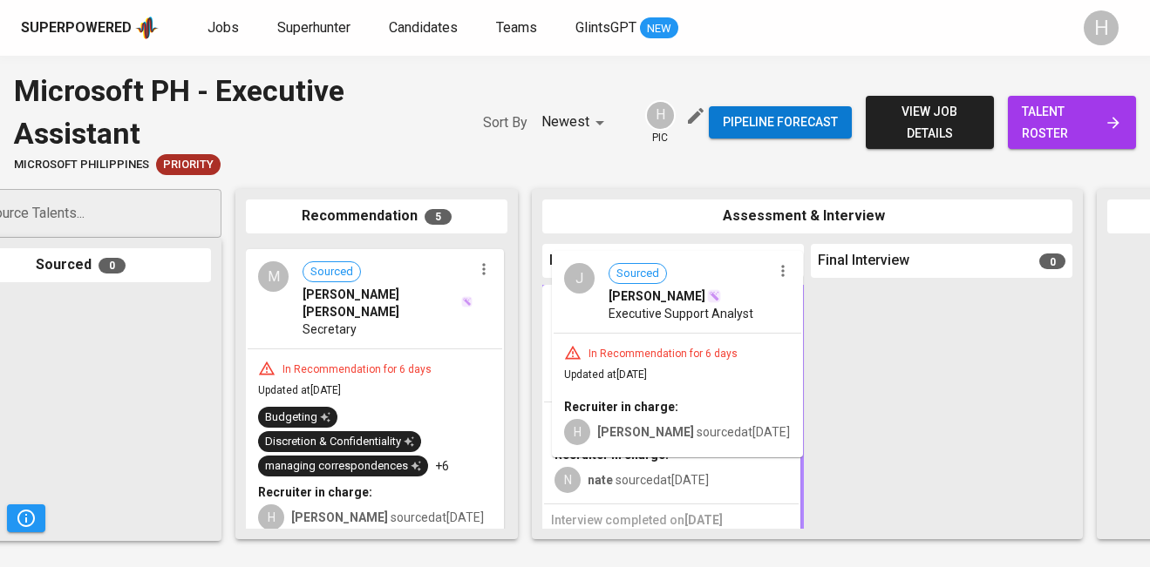
drag, startPoint x: 368, startPoint y: 296, endPoint x: 681, endPoint y: 308, distance: 313.1
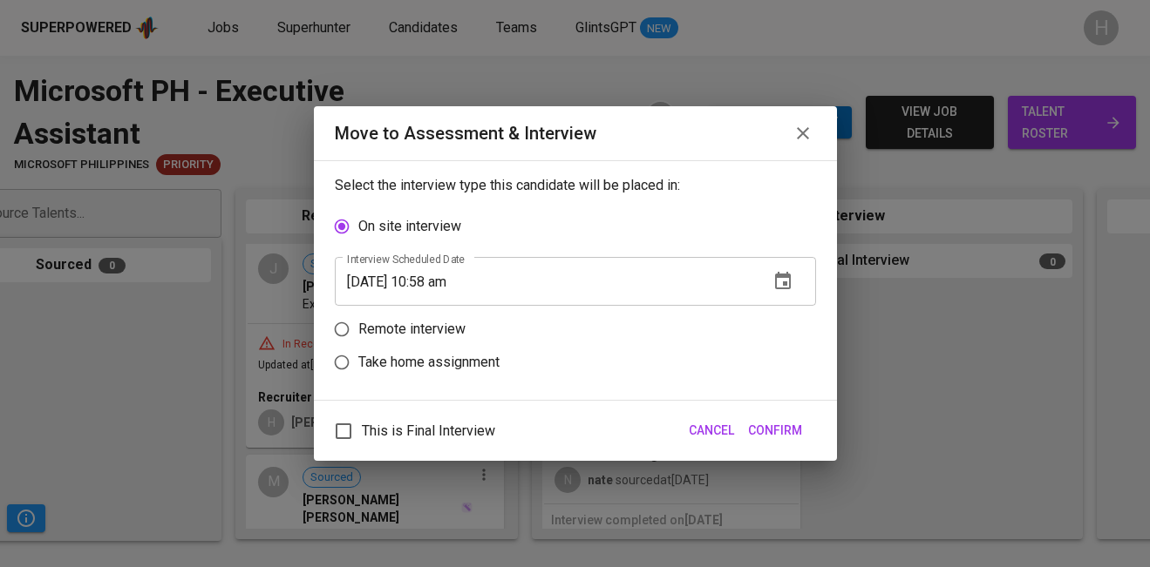
scroll to position [652, 0]
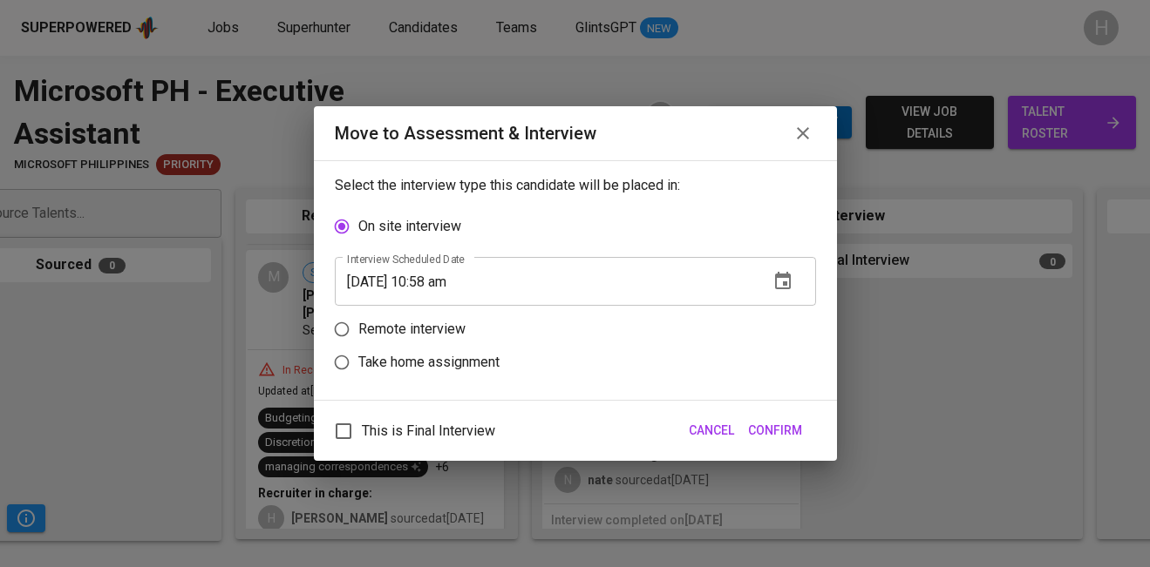
click at [408, 340] on p "Remote interview" at bounding box center [411, 329] width 107 height 21
click at [358, 340] on input "Remote interview" at bounding box center [341, 329] width 33 height 33
radio input "true"
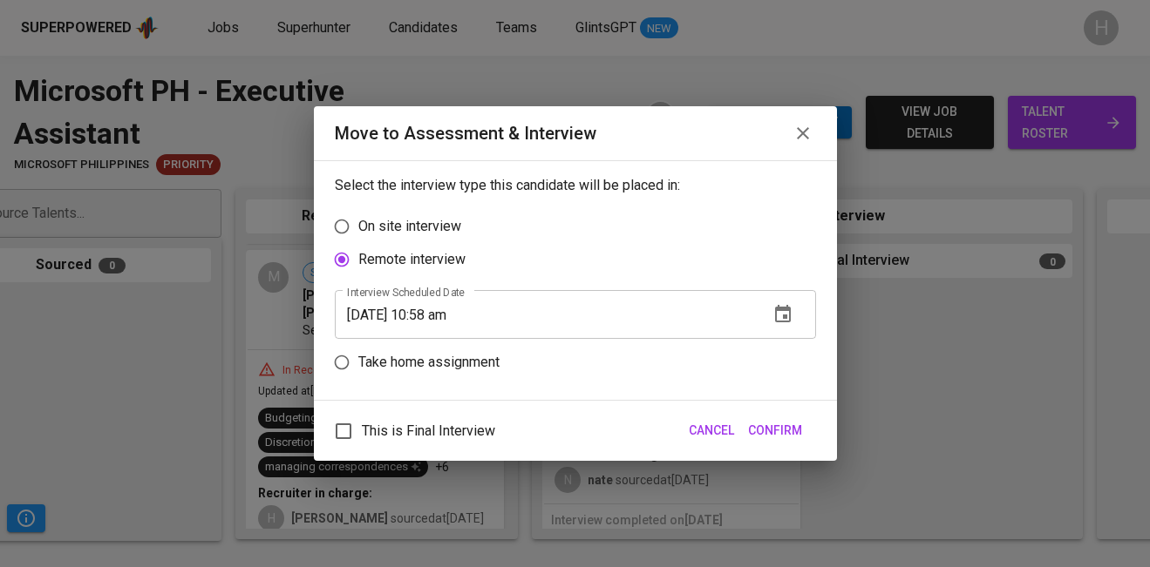
click at [436, 315] on input "[DATE] 10:58 am" at bounding box center [545, 314] width 420 height 49
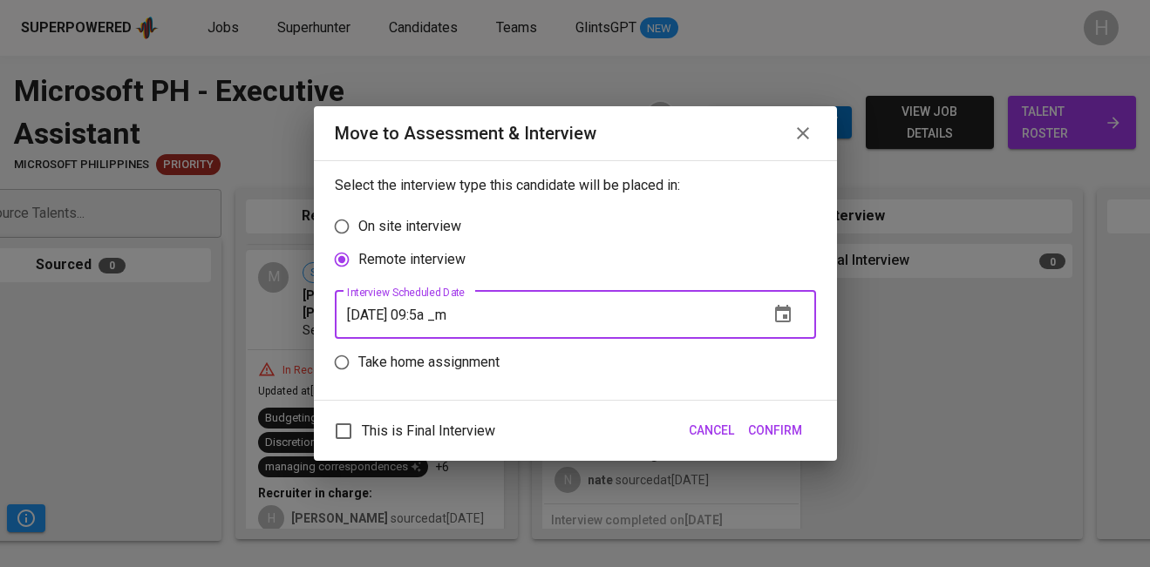
type input "[DATE] 09:59 am"
click at [786, 431] on span "Confirm" at bounding box center [775, 431] width 54 height 22
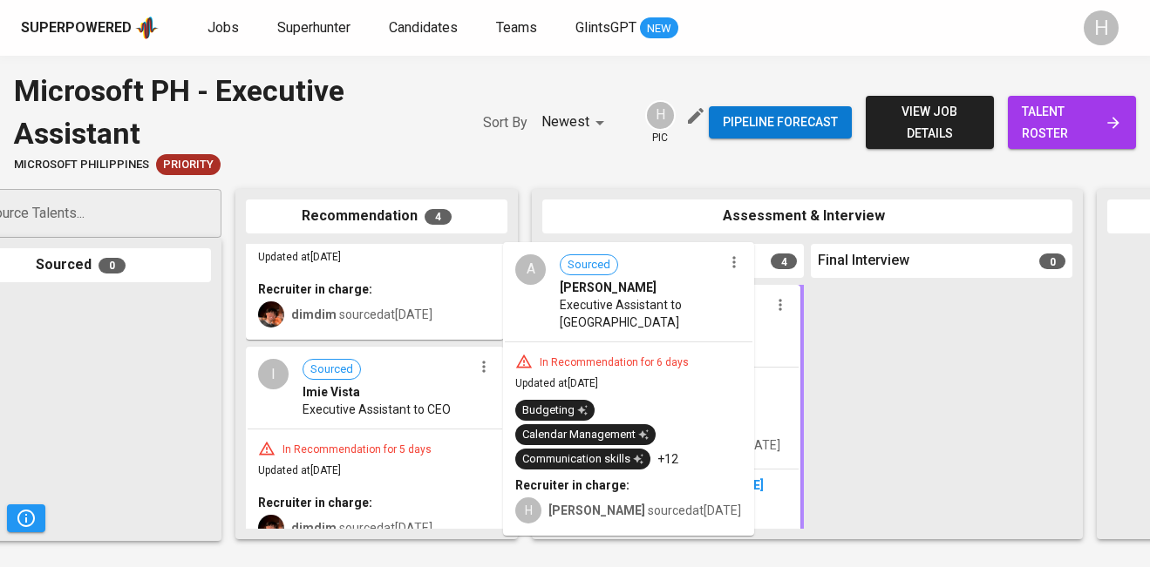
scroll to position [128, 0]
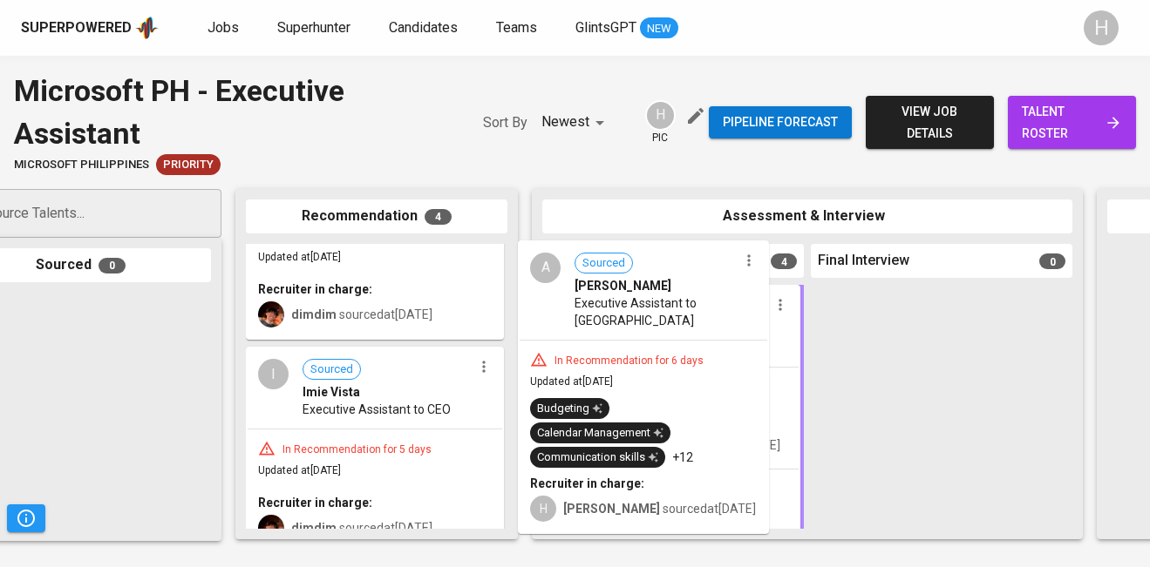
drag, startPoint x: 346, startPoint y: 335, endPoint x: 621, endPoint y: 337, distance: 274.5
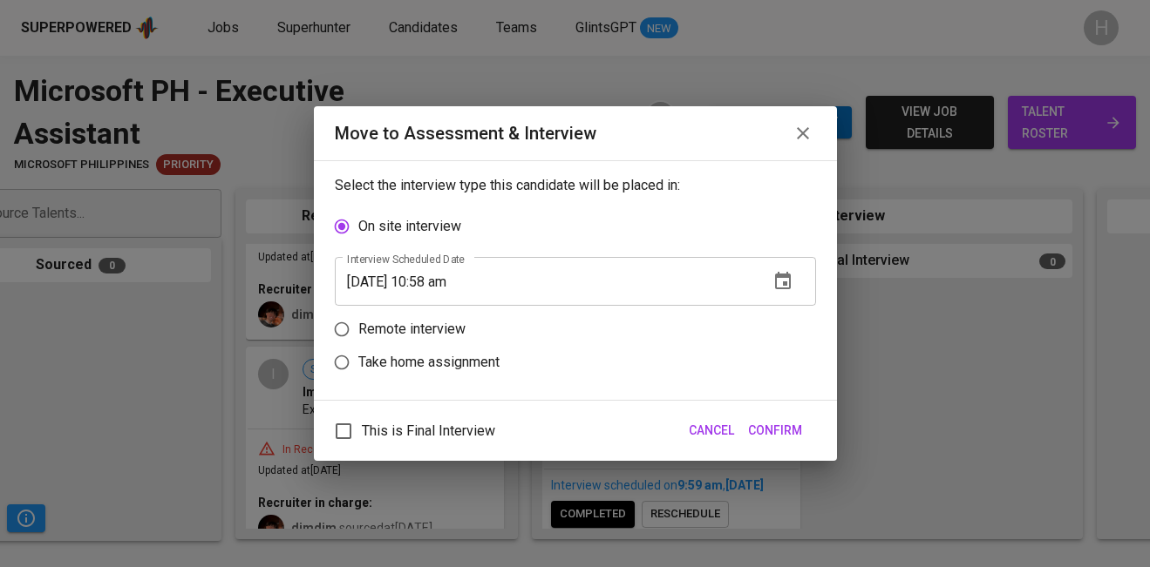
click at [424, 333] on p "Remote interview" at bounding box center [411, 329] width 107 height 21
click at [358, 333] on input "Remote interview" at bounding box center [341, 329] width 33 height 33
radio input "true"
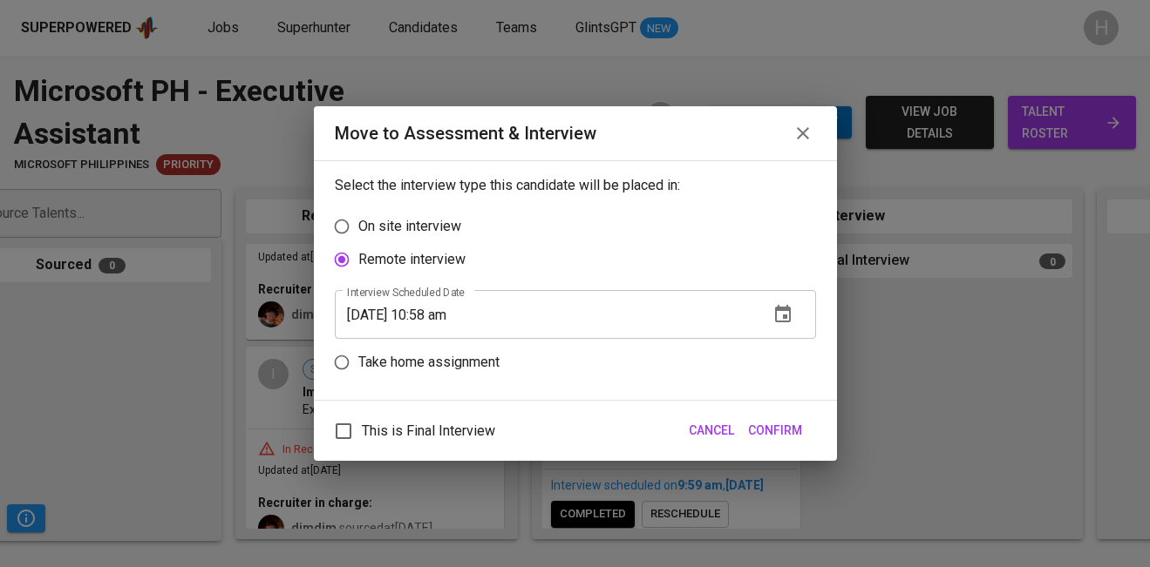
click at [439, 312] on input "[DATE] 10:58 am" at bounding box center [545, 314] width 420 height 49
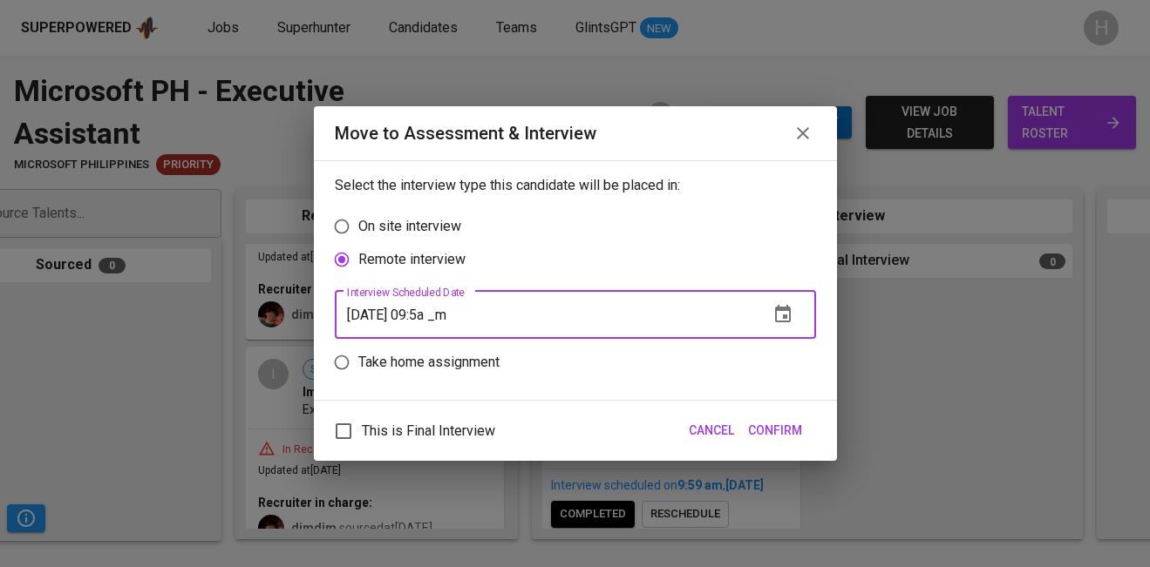
type input "[DATE] 09:59 am"
click at [768, 431] on span "Confirm" at bounding box center [775, 431] width 54 height 22
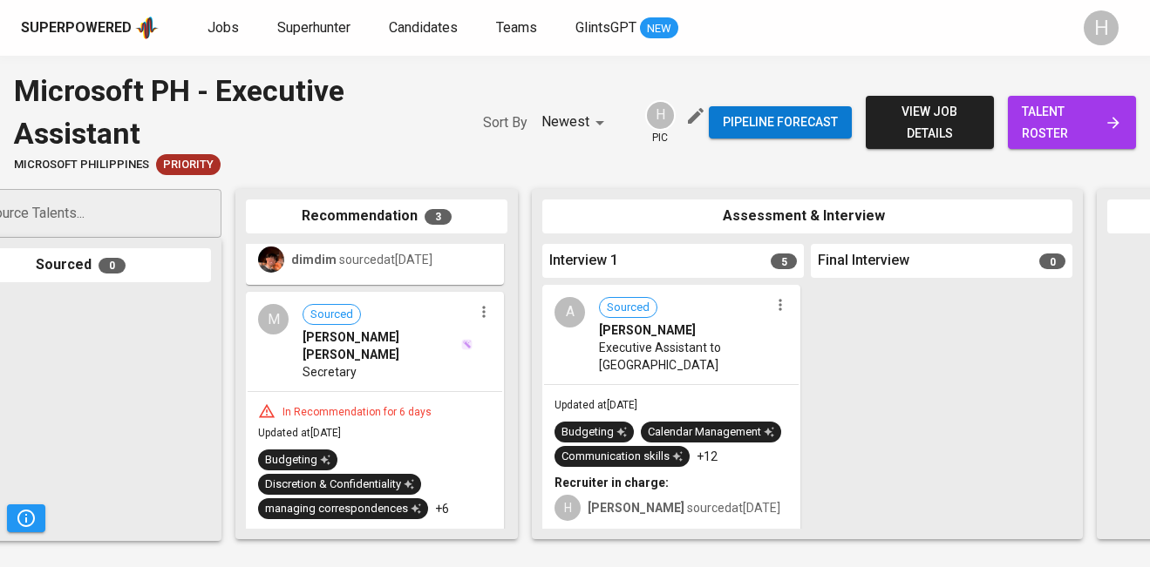
scroll to position [426, 0]
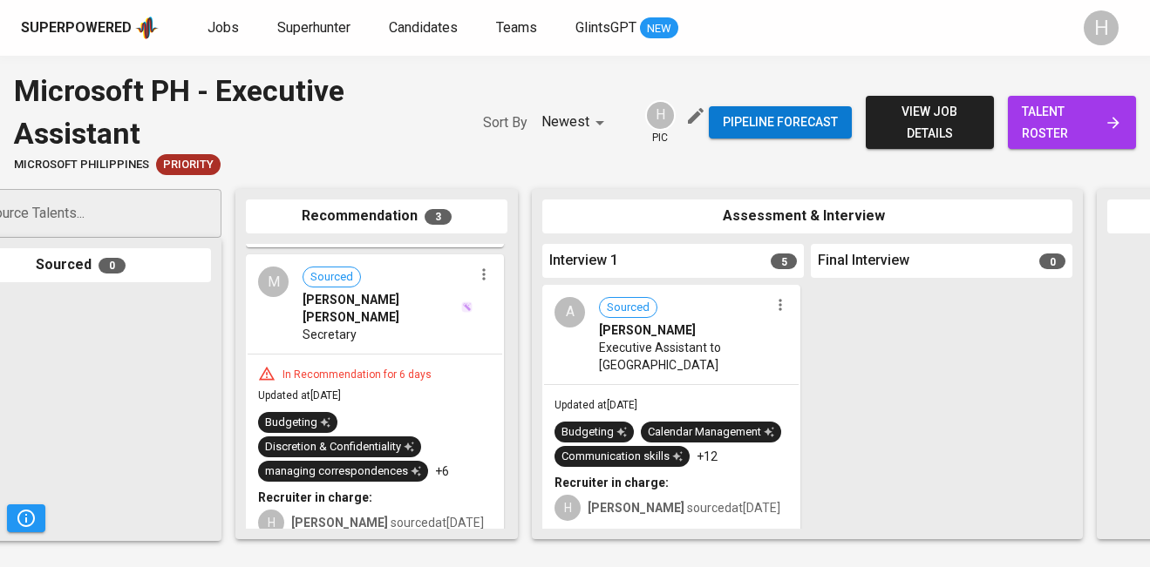
click at [295, 330] on div "M Sourced [PERSON_NAME] [PERSON_NAME] Secretary" at bounding box center [375, 305] width 254 height 98
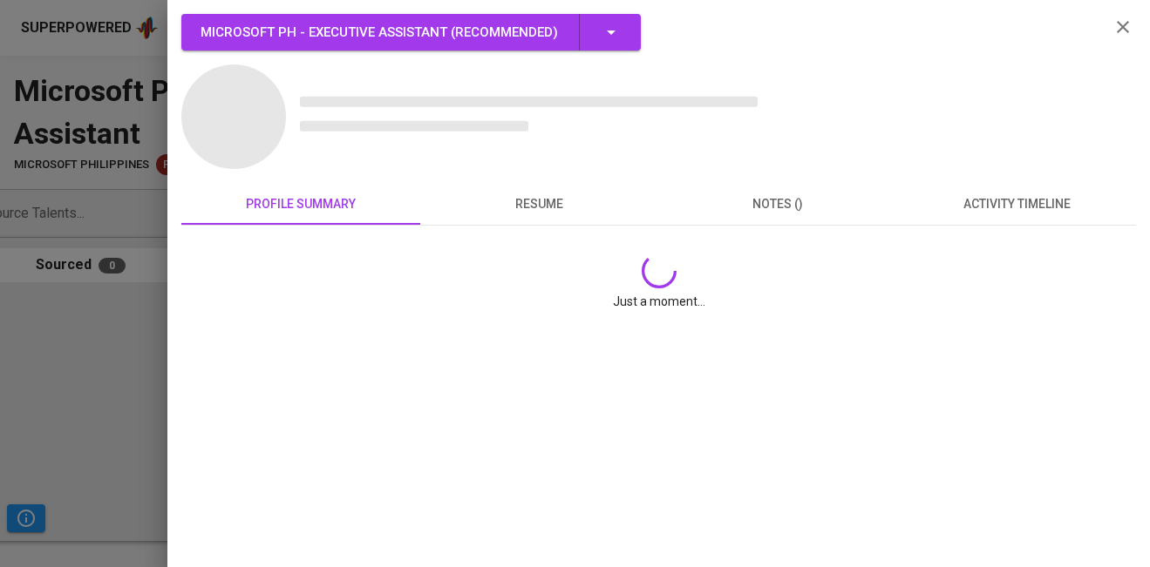
click at [6, 363] on div at bounding box center [575, 283] width 1150 height 567
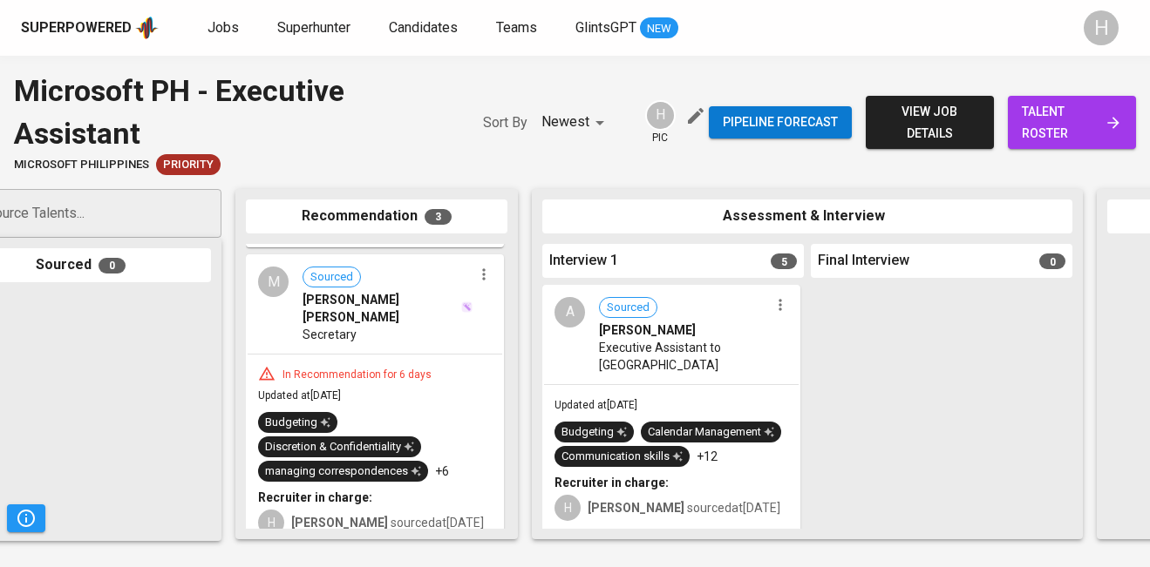
click at [482, 269] on icon "button" at bounding box center [483, 273] width 3 height 11
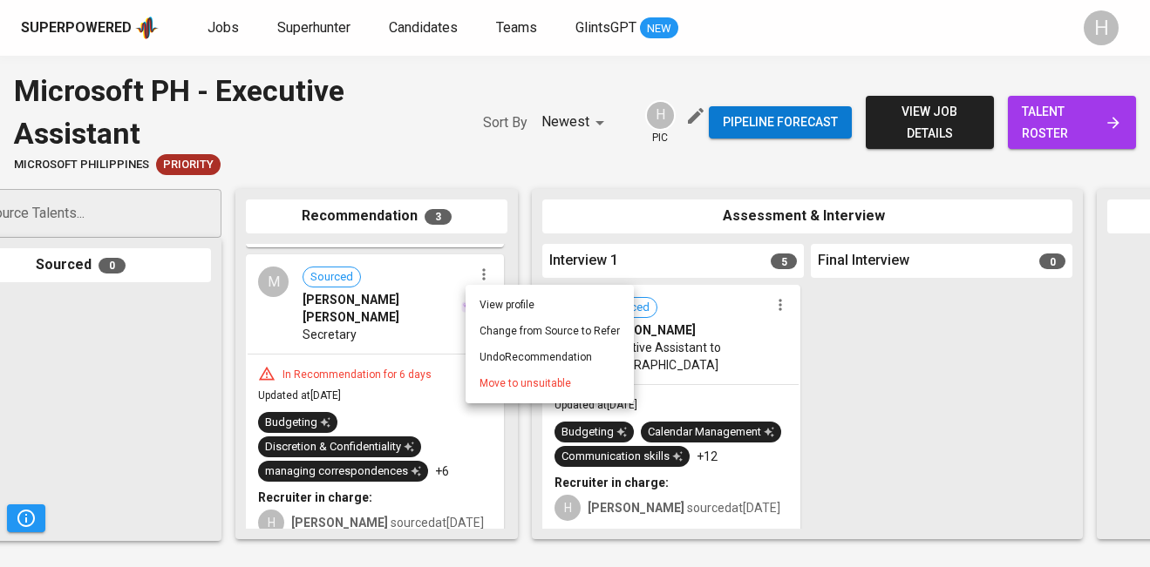
click at [518, 380] on span "Move to unsuitable" at bounding box center [525, 384] width 92 height 16
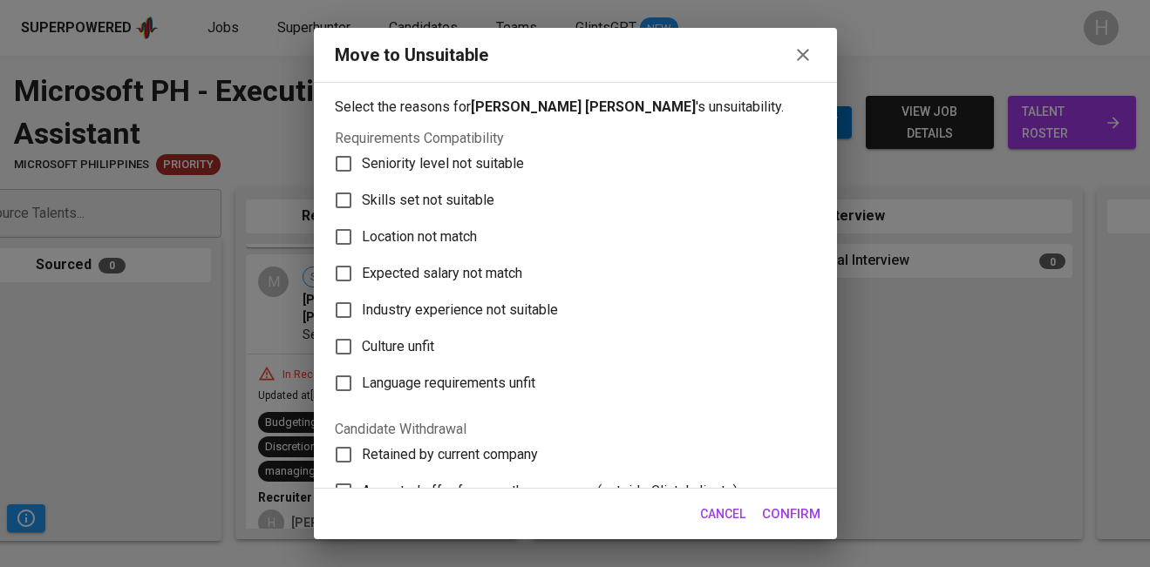
scroll to position [328, 0]
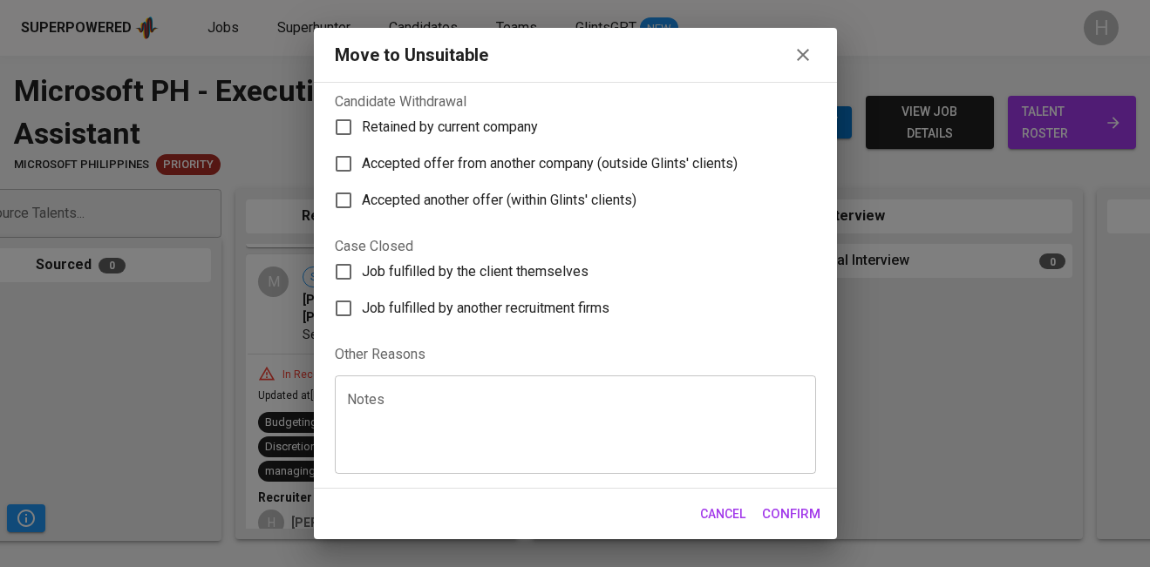
click at [490, 164] on span "Accepted offer from another company (outside Glints' clients)" at bounding box center [550, 163] width 376 height 21
click at [362, 164] on input "Accepted offer from another company (outside Glints' clients)" at bounding box center [343, 164] width 37 height 37
checkbox input "true"
click at [479, 128] on span "Retained by current company" at bounding box center [450, 127] width 176 height 21
click at [362, 128] on input "Retained by current company" at bounding box center [343, 127] width 37 height 37
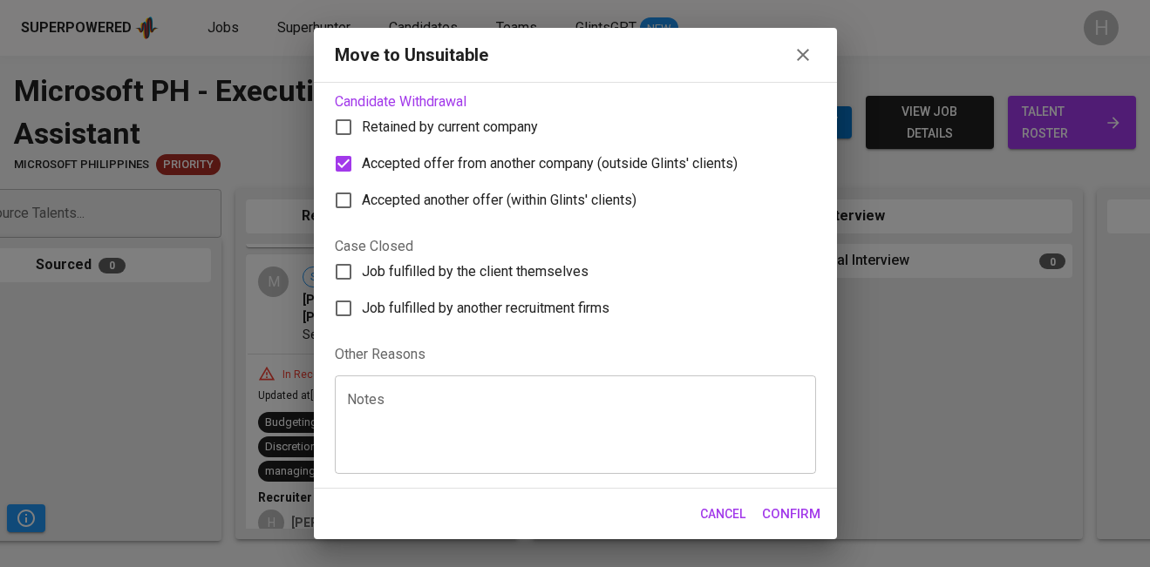
checkbox input "true"
click at [465, 163] on span "Accepted offer from another company (outside Glints' clients)" at bounding box center [550, 163] width 376 height 21
click at [362, 163] on input "Accepted offer from another company (outside Glints' clients)" at bounding box center [343, 164] width 37 height 37
checkbox input "false"
click at [777, 516] on span "Confirm" at bounding box center [791, 514] width 58 height 23
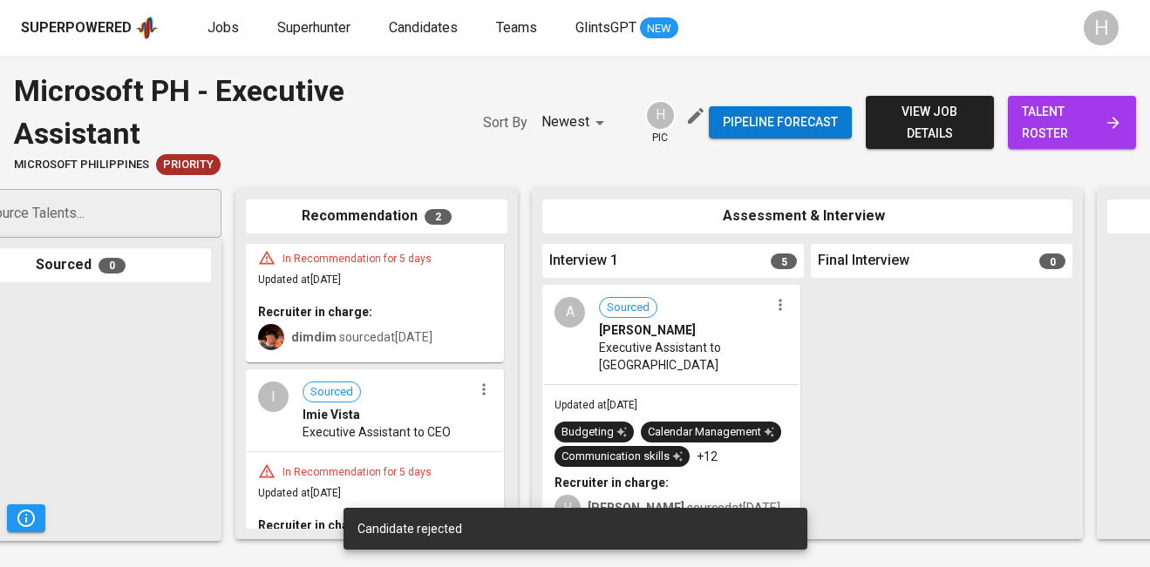
scroll to position [0, 0]
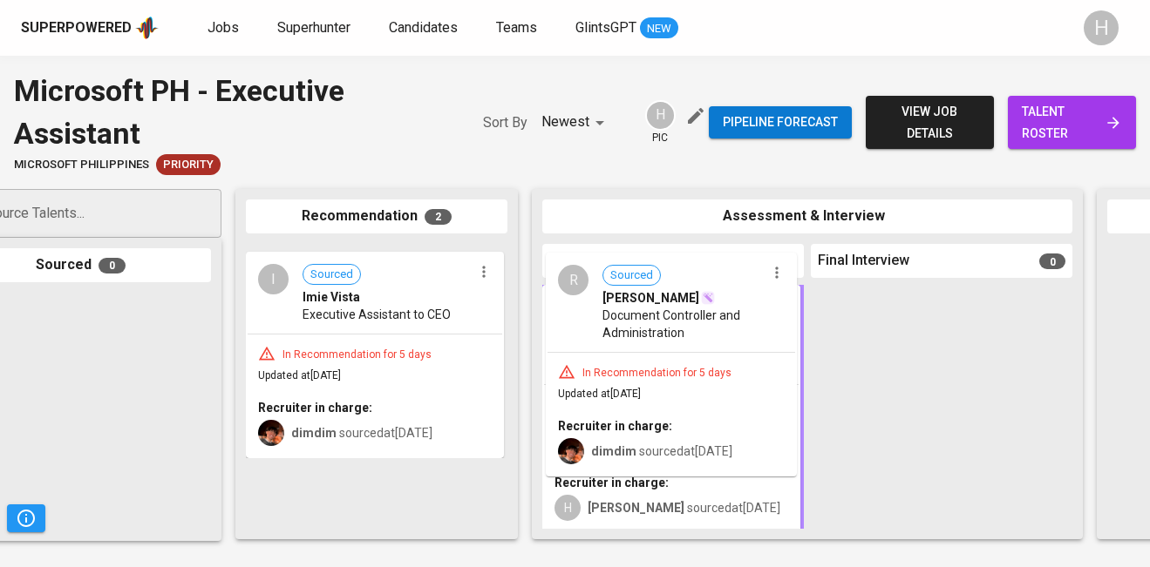
drag, startPoint x: 375, startPoint y: 320, endPoint x: 679, endPoint y: 328, distance: 304.3
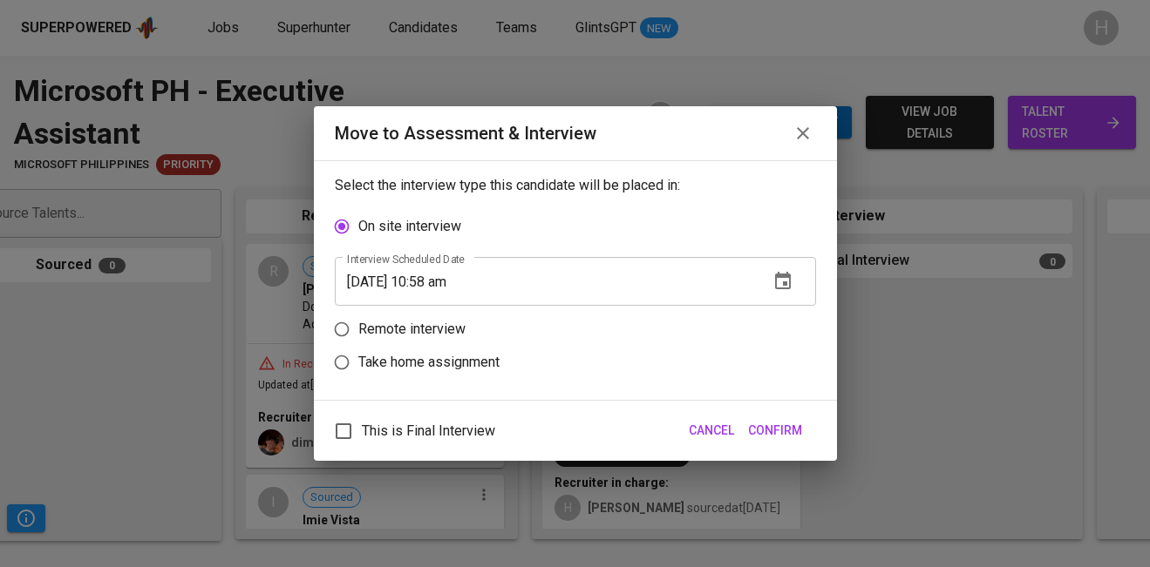
click at [410, 331] on p "Remote interview" at bounding box center [411, 329] width 107 height 21
click at [358, 331] on input "Remote interview" at bounding box center [341, 329] width 33 height 33
radio input "true"
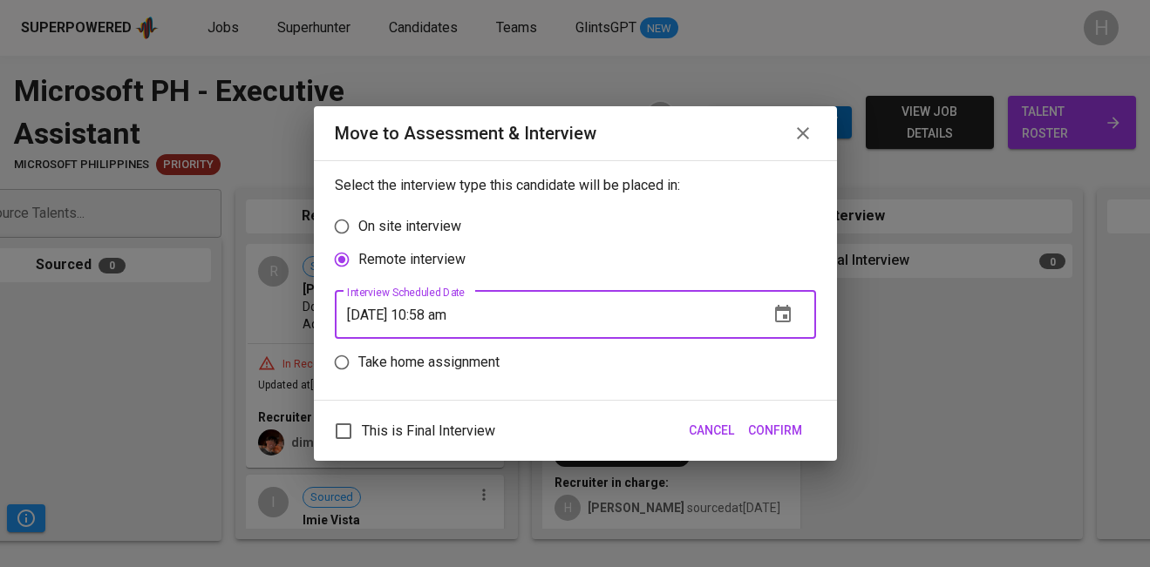
click at [440, 313] on input "[DATE] 10:58 am" at bounding box center [545, 314] width 420 height 49
type input "[DATE] 09:59 am"
click at [794, 440] on span "Confirm" at bounding box center [775, 431] width 54 height 22
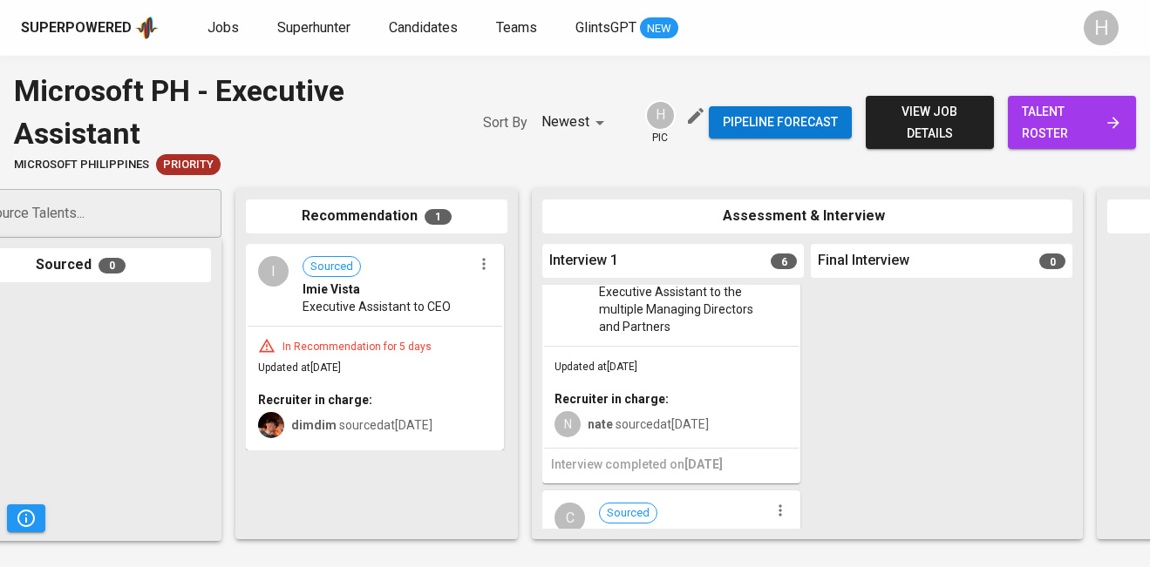
scroll to position [908, 0]
click at [771, 261] on icon "button" at bounding box center [779, 252] width 17 height 17
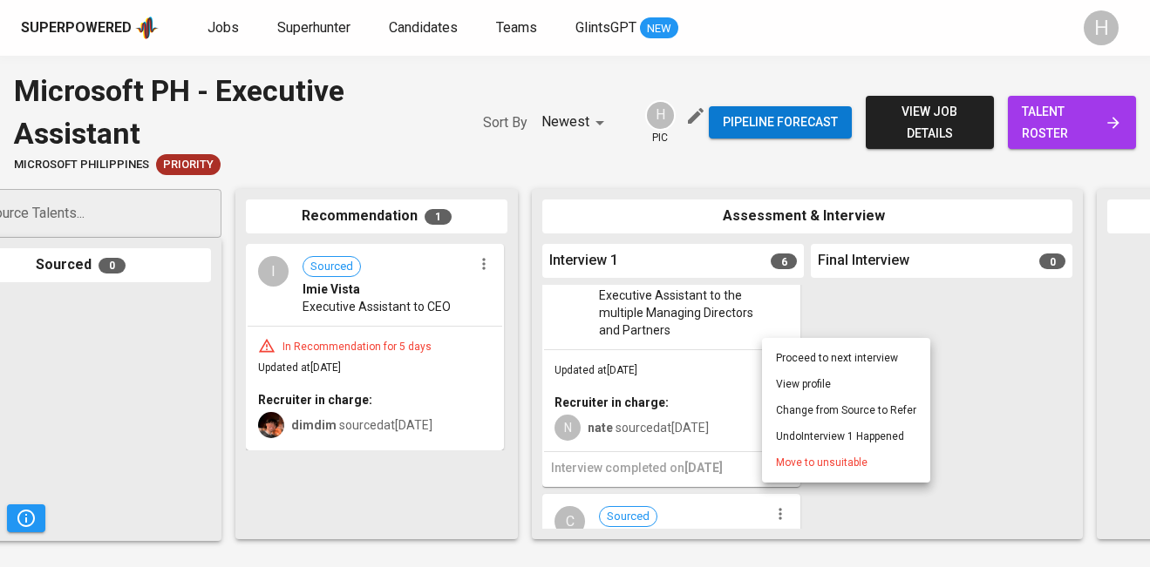
click at [818, 469] on span "Move to unsuitable" at bounding box center [822, 463] width 92 height 16
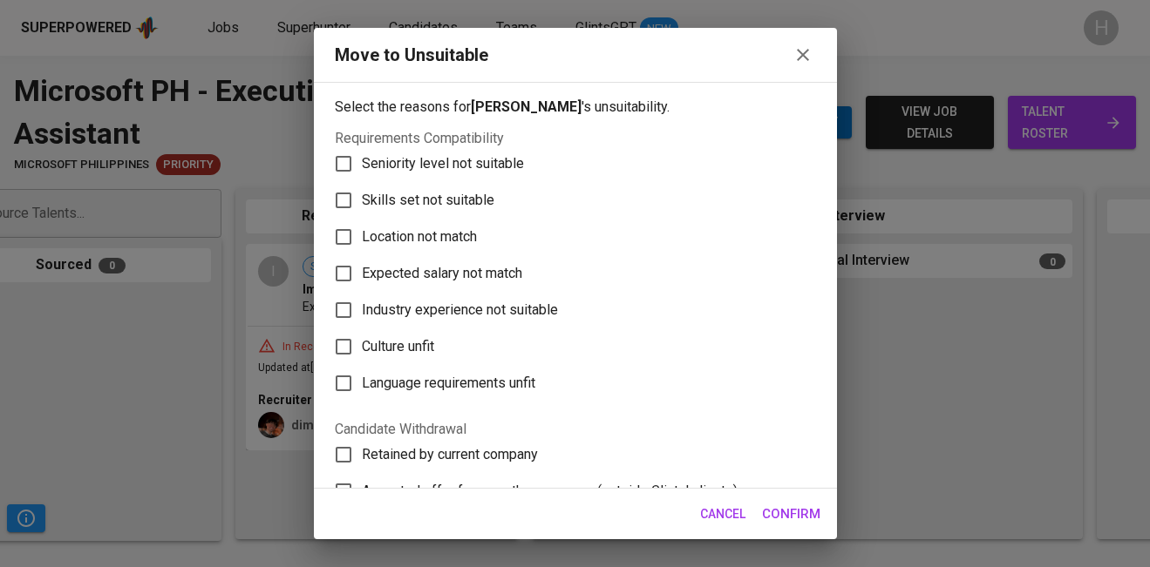
click at [410, 193] on span "Skills set not suitable" at bounding box center [428, 200] width 132 height 21
click at [362, 193] on input "Skills set not suitable" at bounding box center [343, 200] width 37 height 37
checkbox input "true"
click at [790, 507] on span "Confirm" at bounding box center [791, 514] width 58 height 23
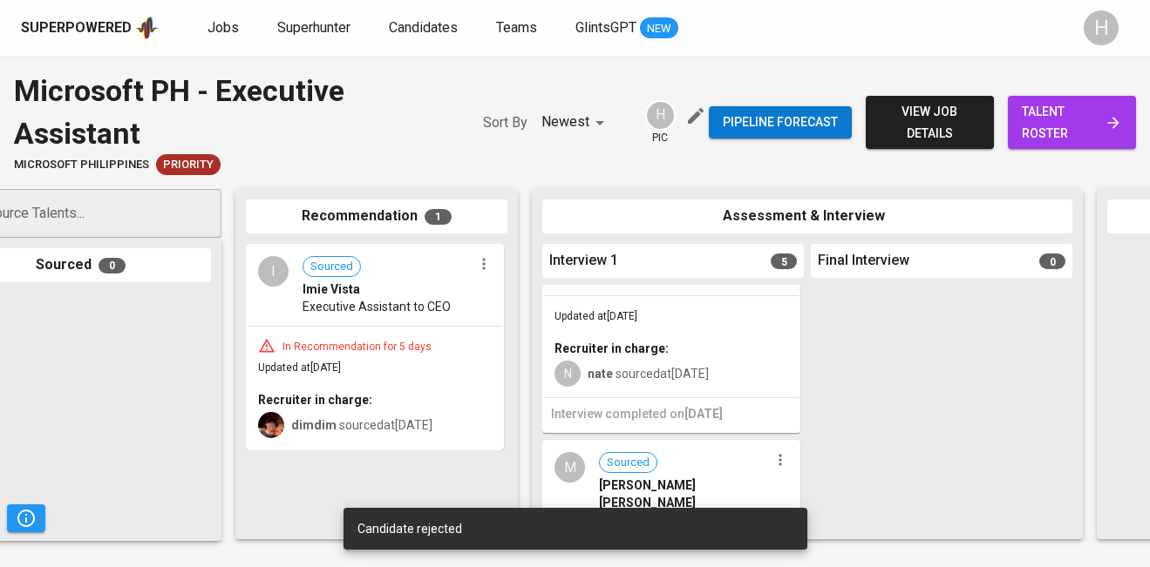
scroll to position [928, 0]
click at [777, 241] on icon "button" at bounding box center [779, 232] width 17 height 17
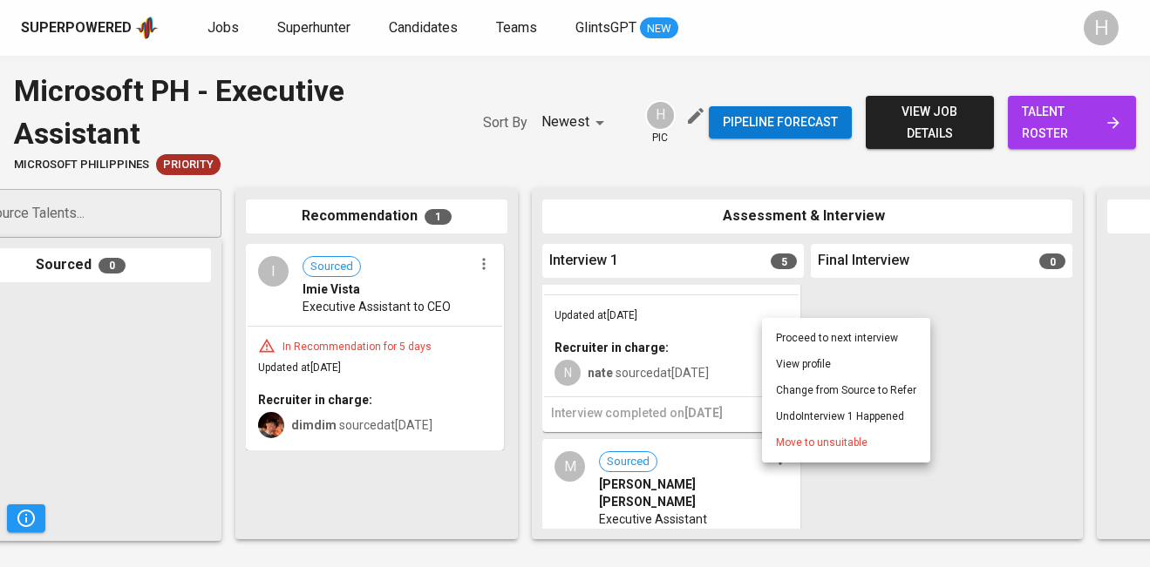
click at [823, 439] on span "Move to unsuitable" at bounding box center [822, 443] width 92 height 16
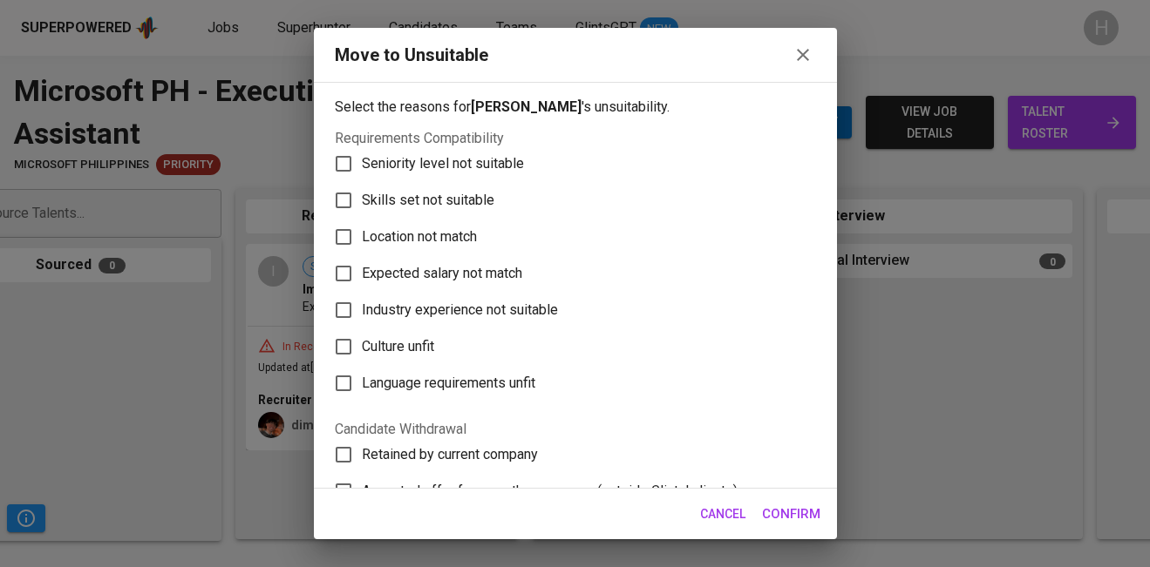
click at [427, 200] on span "Skills set not suitable" at bounding box center [428, 200] width 132 height 21
click at [362, 200] on input "Skills set not suitable" at bounding box center [343, 200] width 37 height 37
checkbox input "true"
click at [784, 512] on span "Confirm" at bounding box center [791, 514] width 58 height 23
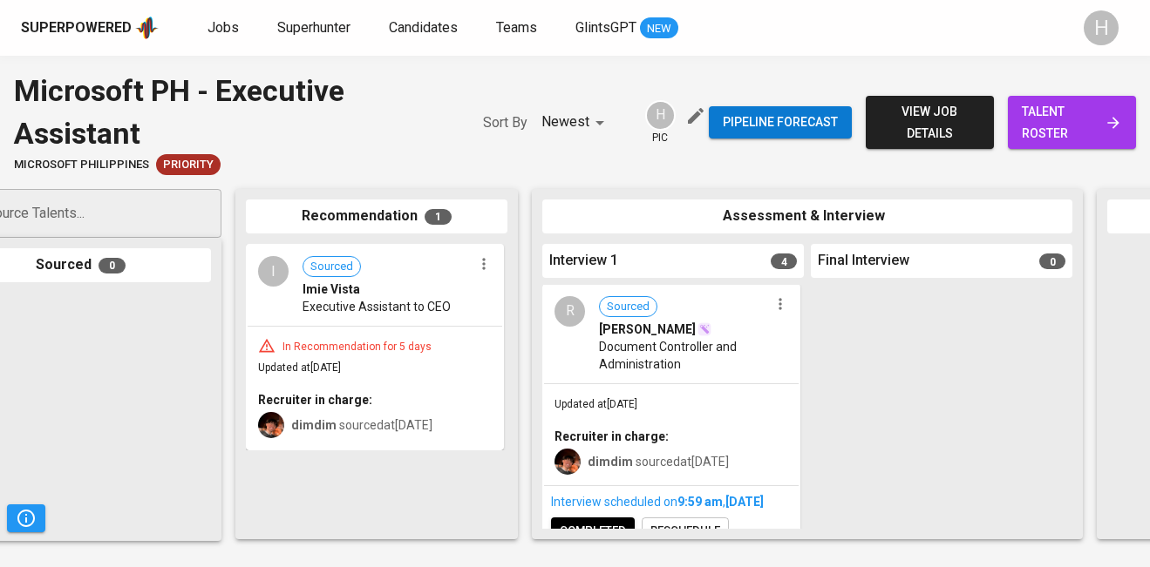
scroll to position [0, 85]
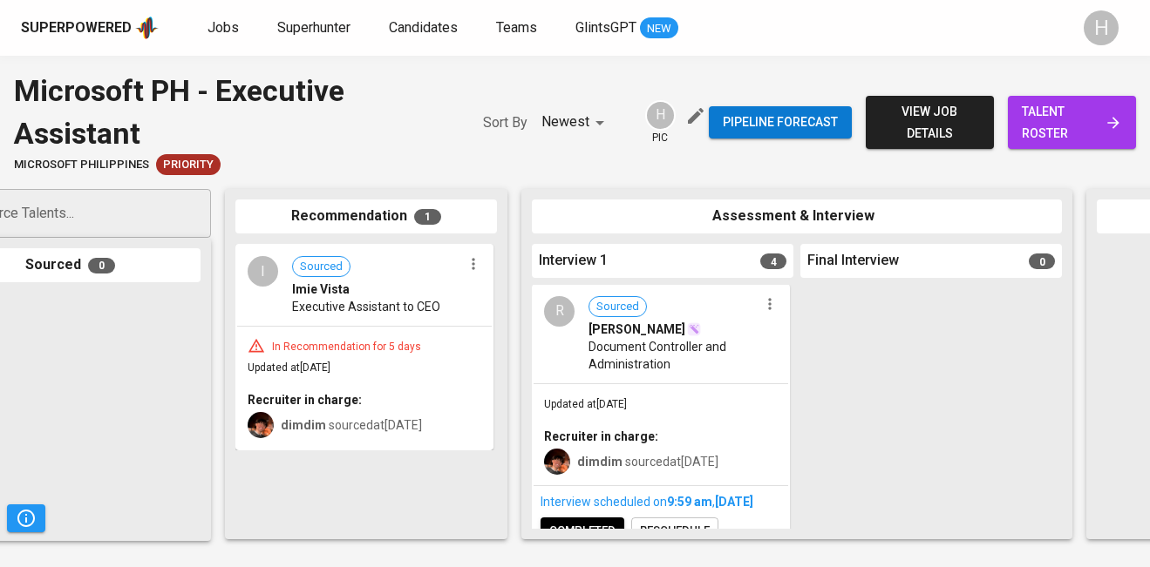
click at [768, 309] on icon "button" at bounding box center [769, 303] width 3 height 11
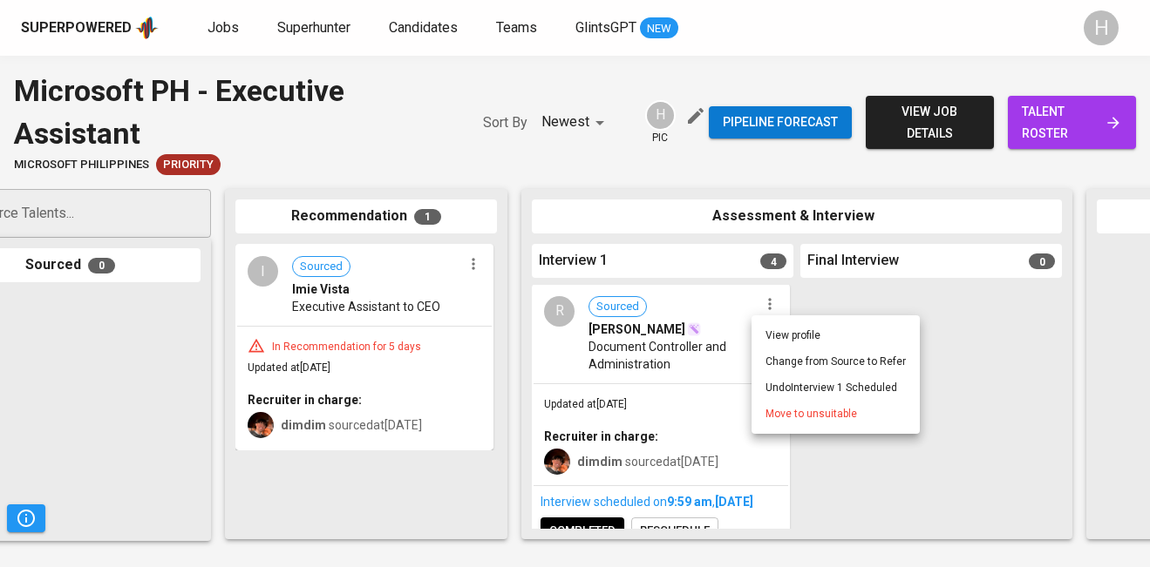
click at [777, 415] on span "Move to unsuitable" at bounding box center [811, 414] width 92 height 16
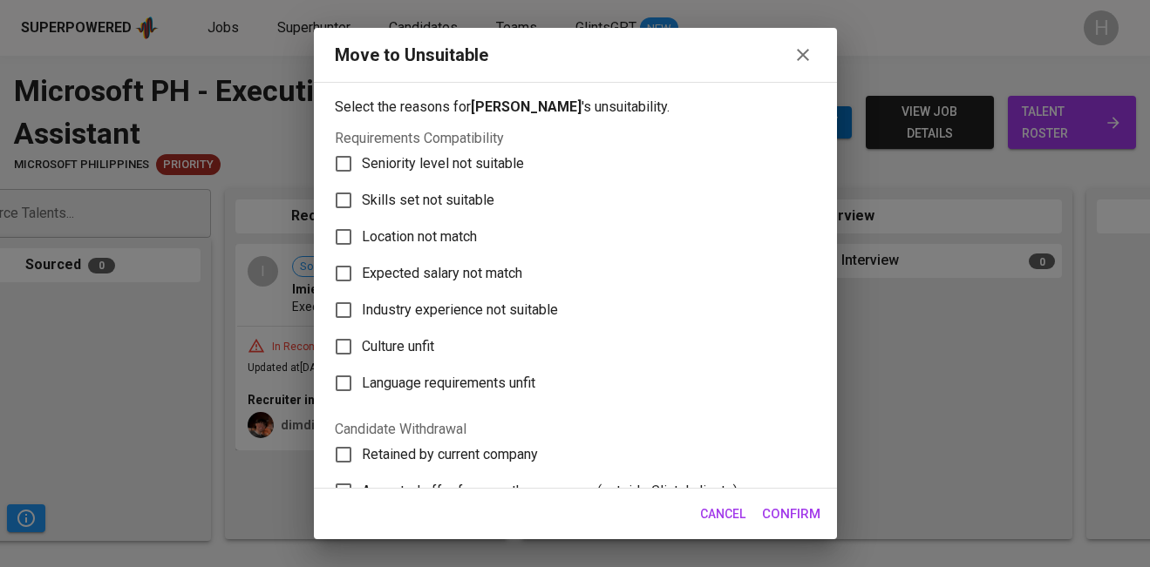
click at [432, 201] on span "Skills set not suitable" at bounding box center [428, 200] width 132 height 21
click at [362, 201] on input "Skills set not suitable" at bounding box center [343, 200] width 37 height 37
checkbox input "true"
click at [787, 522] on span "Confirm" at bounding box center [791, 514] width 58 height 23
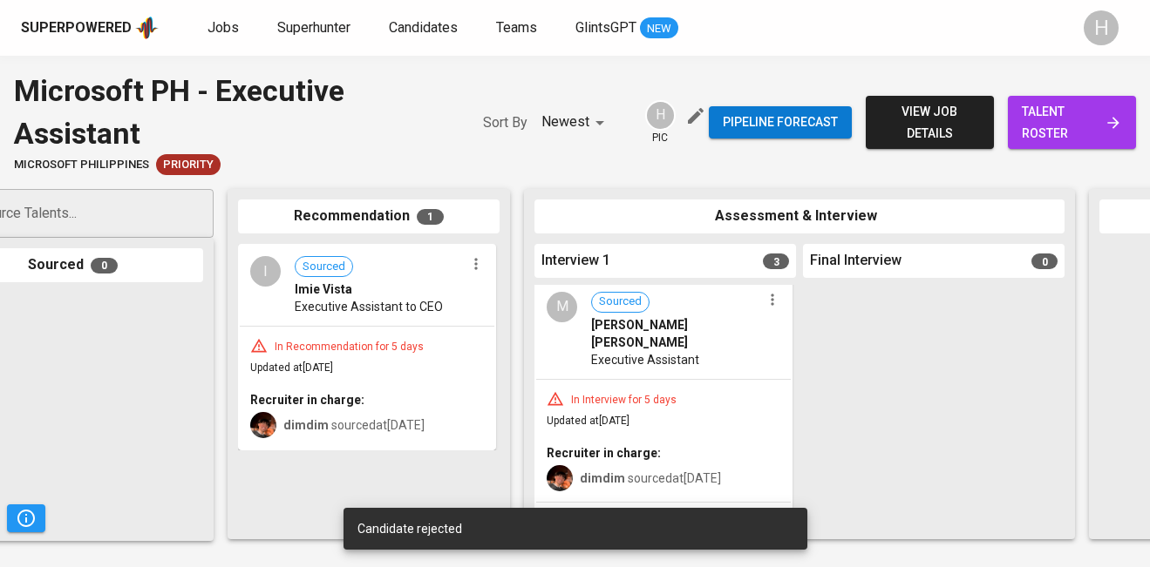
scroll to position [620, 0]
